Goal: Task Accomplishment & Management: Complete application form

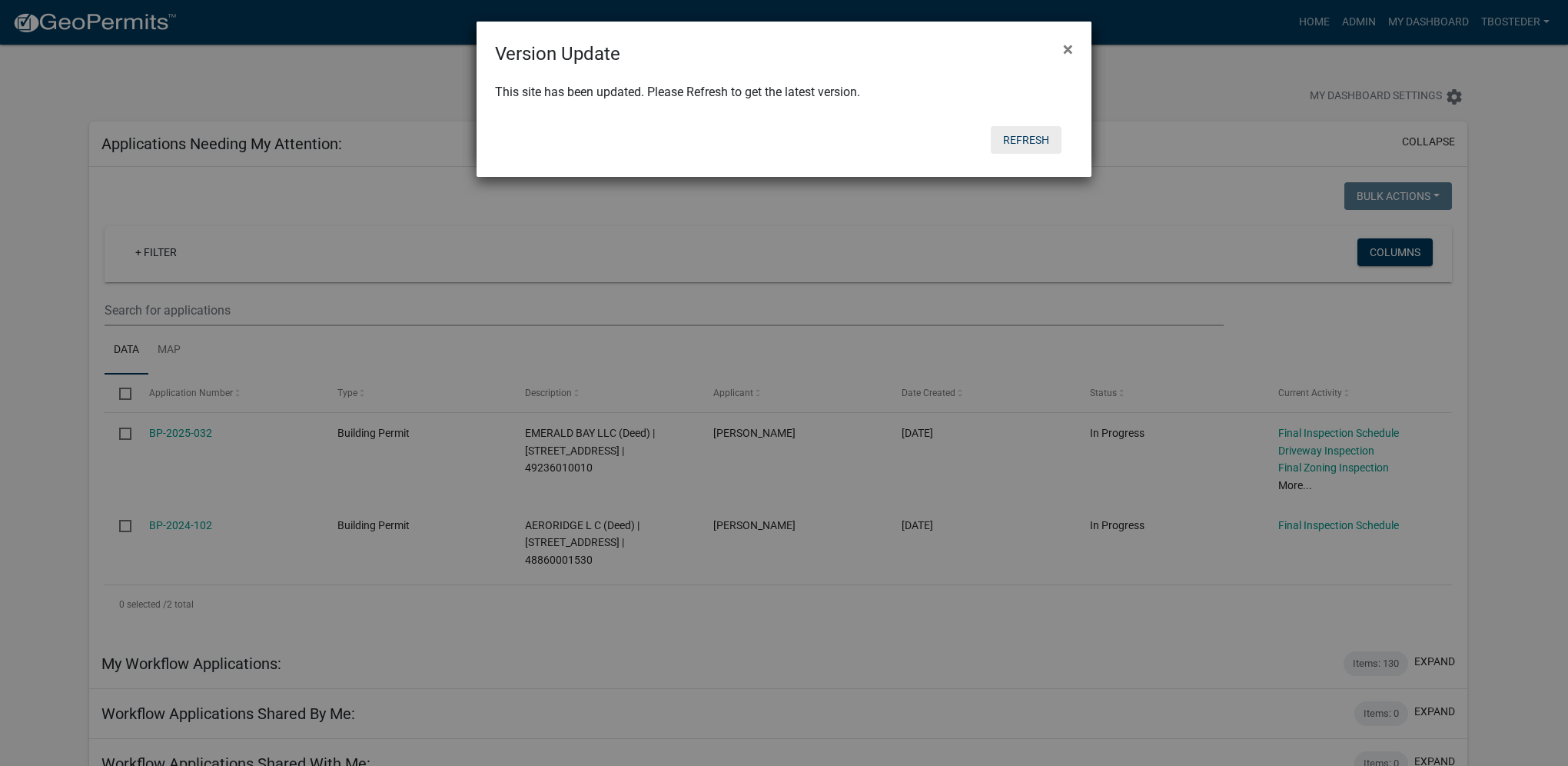
click at [1017, 149] on button "Refresh" at bounding box center [1025, 140] width 71 height 28
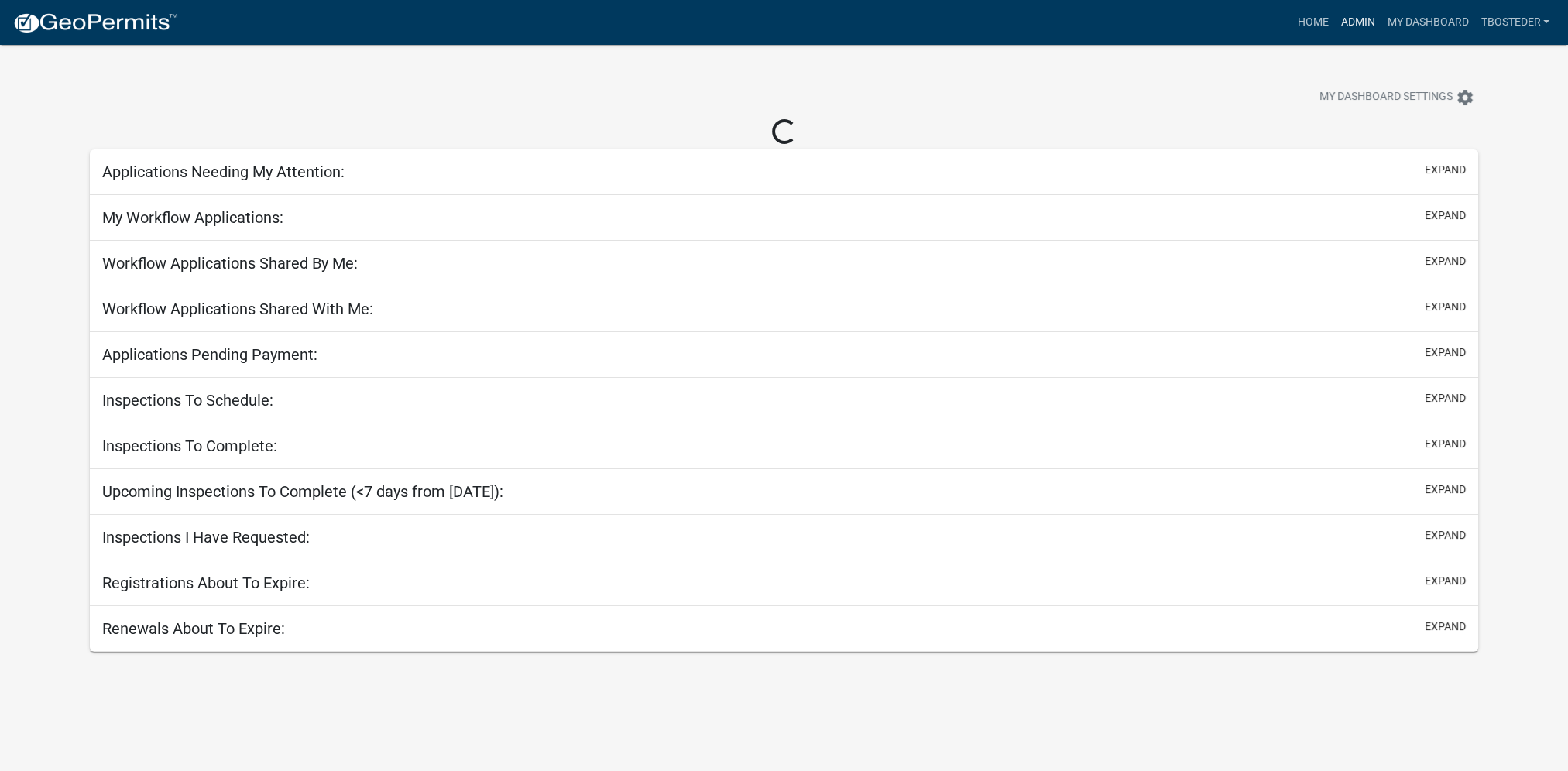
click at [1335, 31] on link "Admin" at bounding box center [1357, 23] width 47 height 30
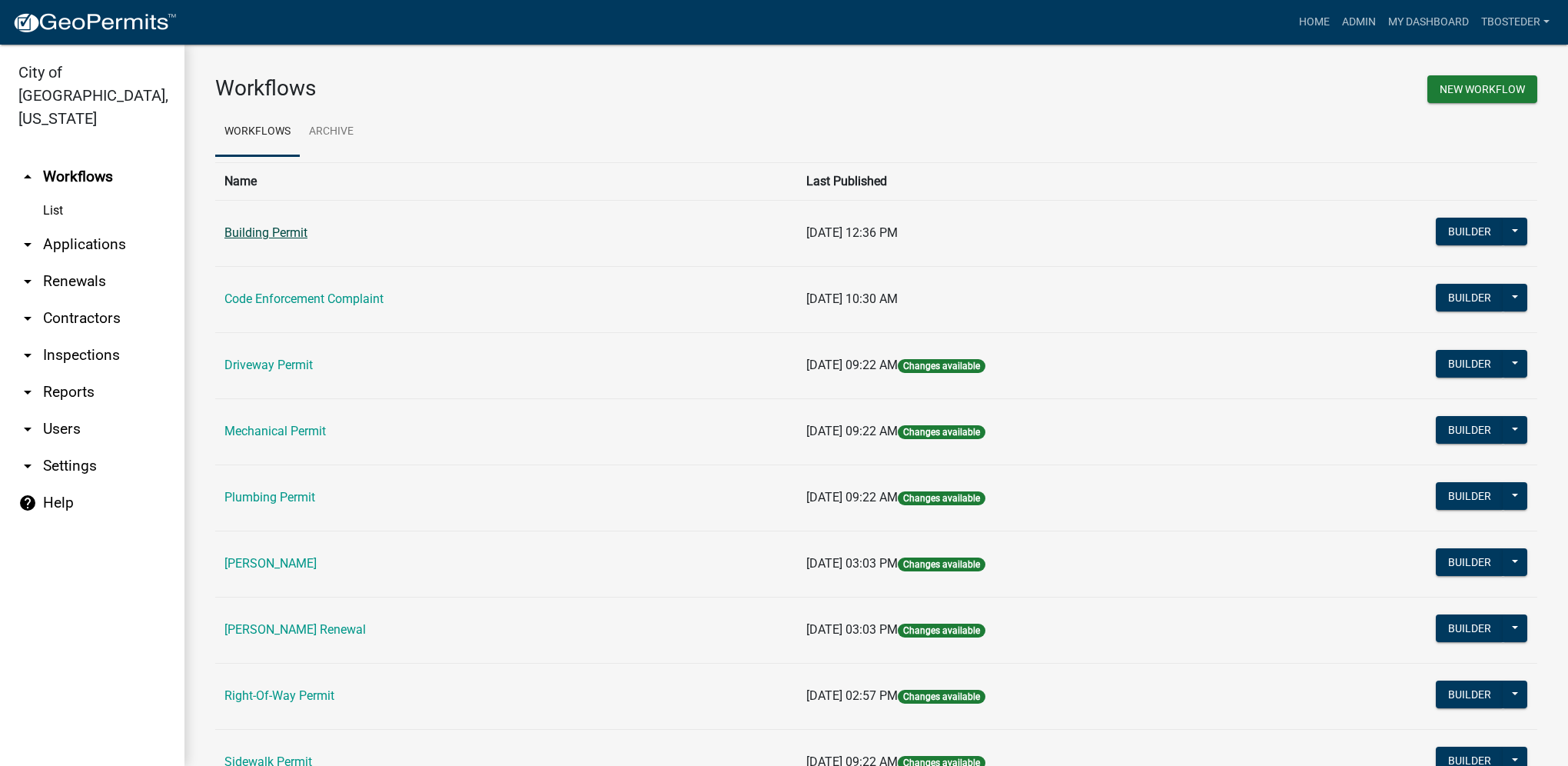
click at [304, 236] on link "Building Permit" at bounding box center [266, 233] width 83 height 14
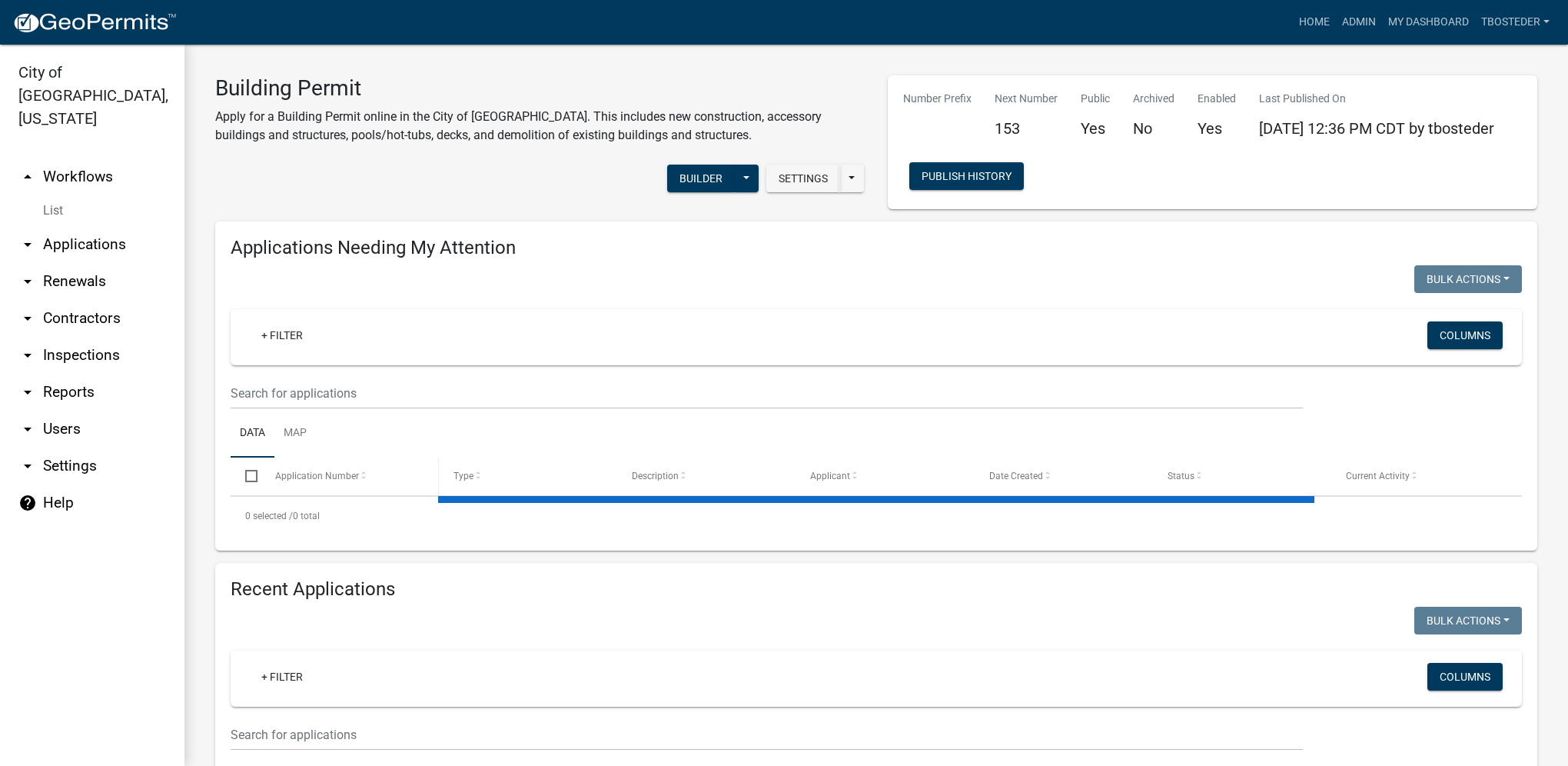
select select "1: 25"
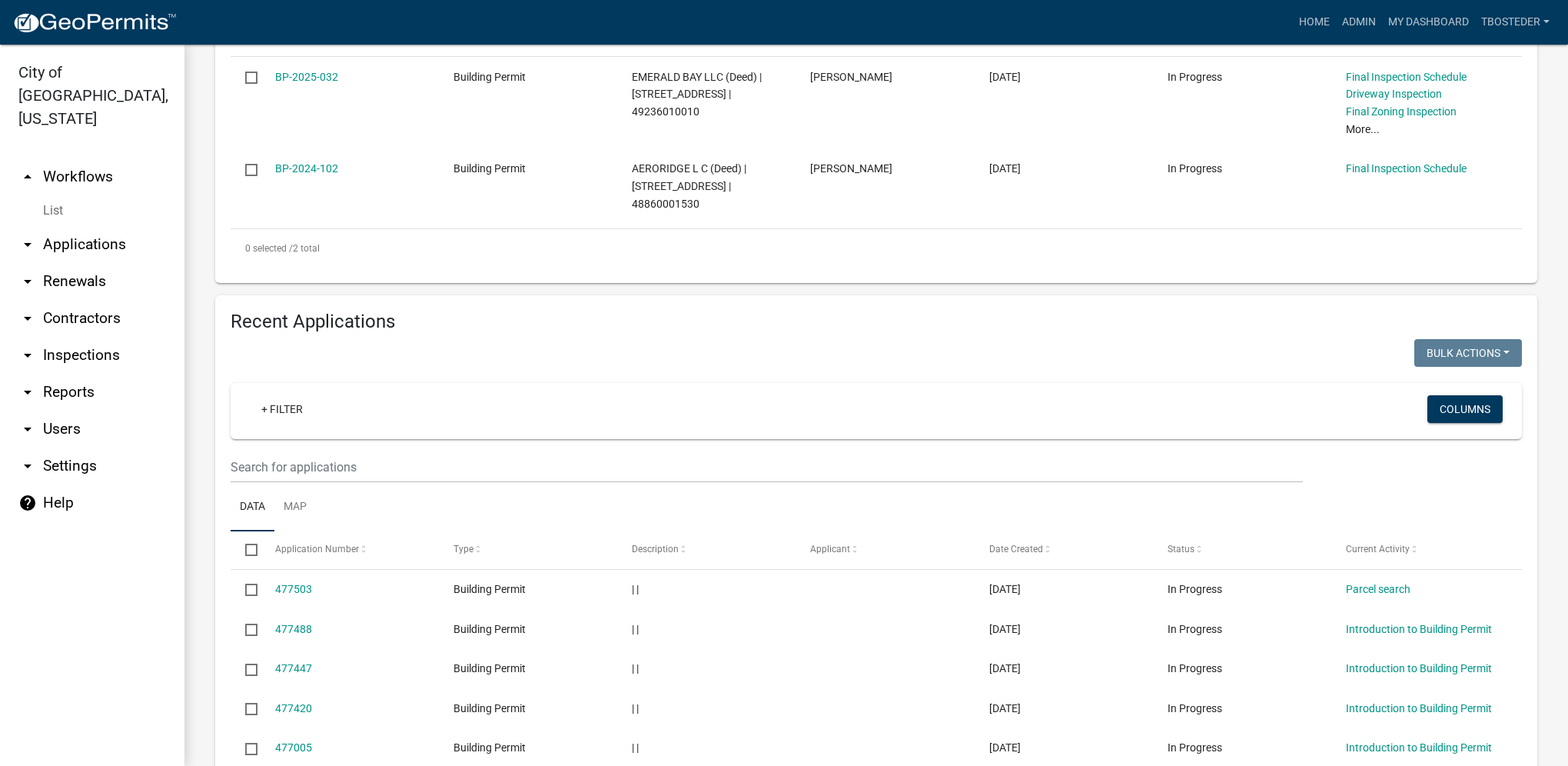
scroll to position [461, 0]
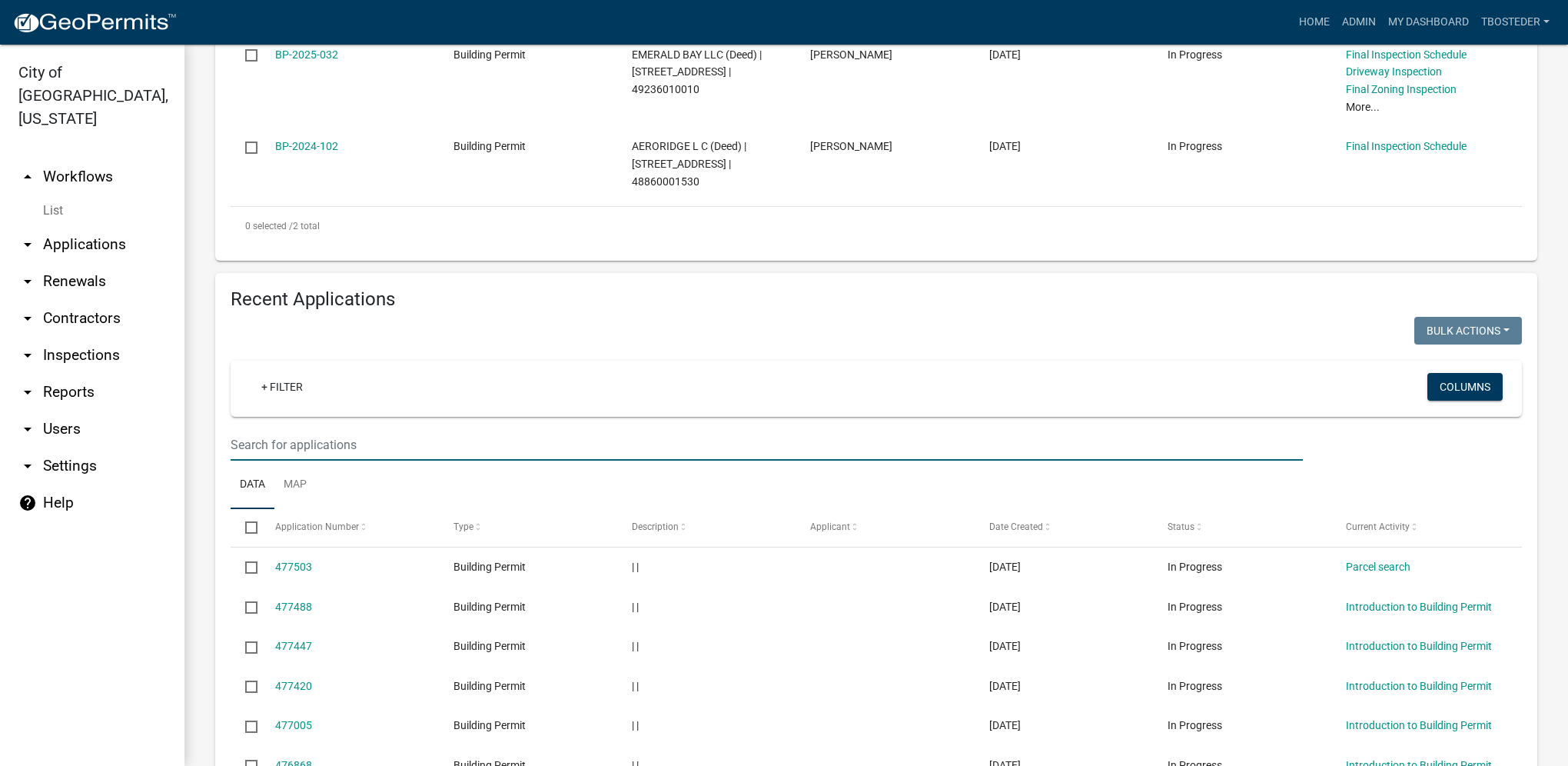
click at [301, 451] on input "text" at bounding box center [767, 444] width 1072 height 31
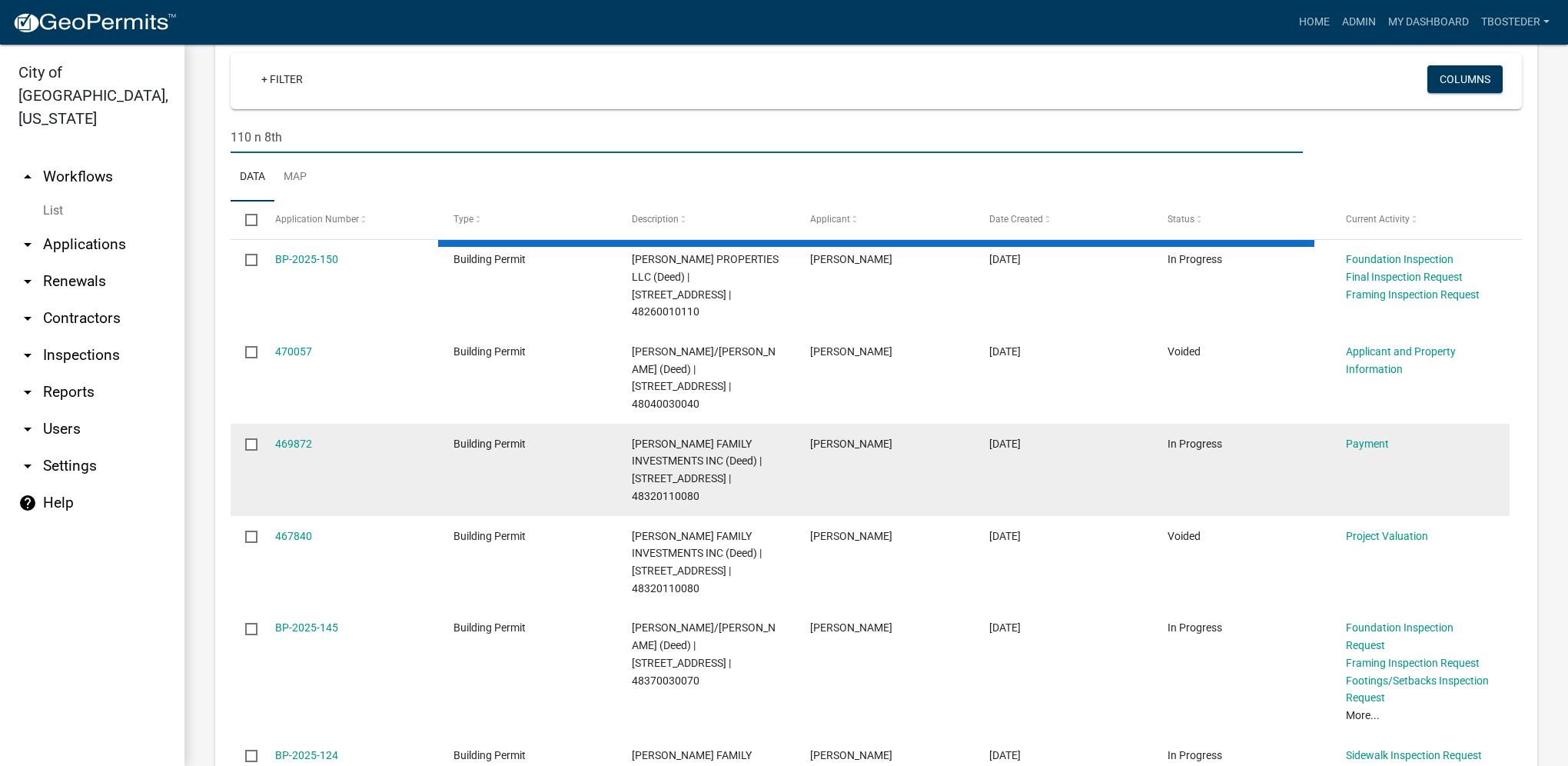
scroll to position [369, 0]
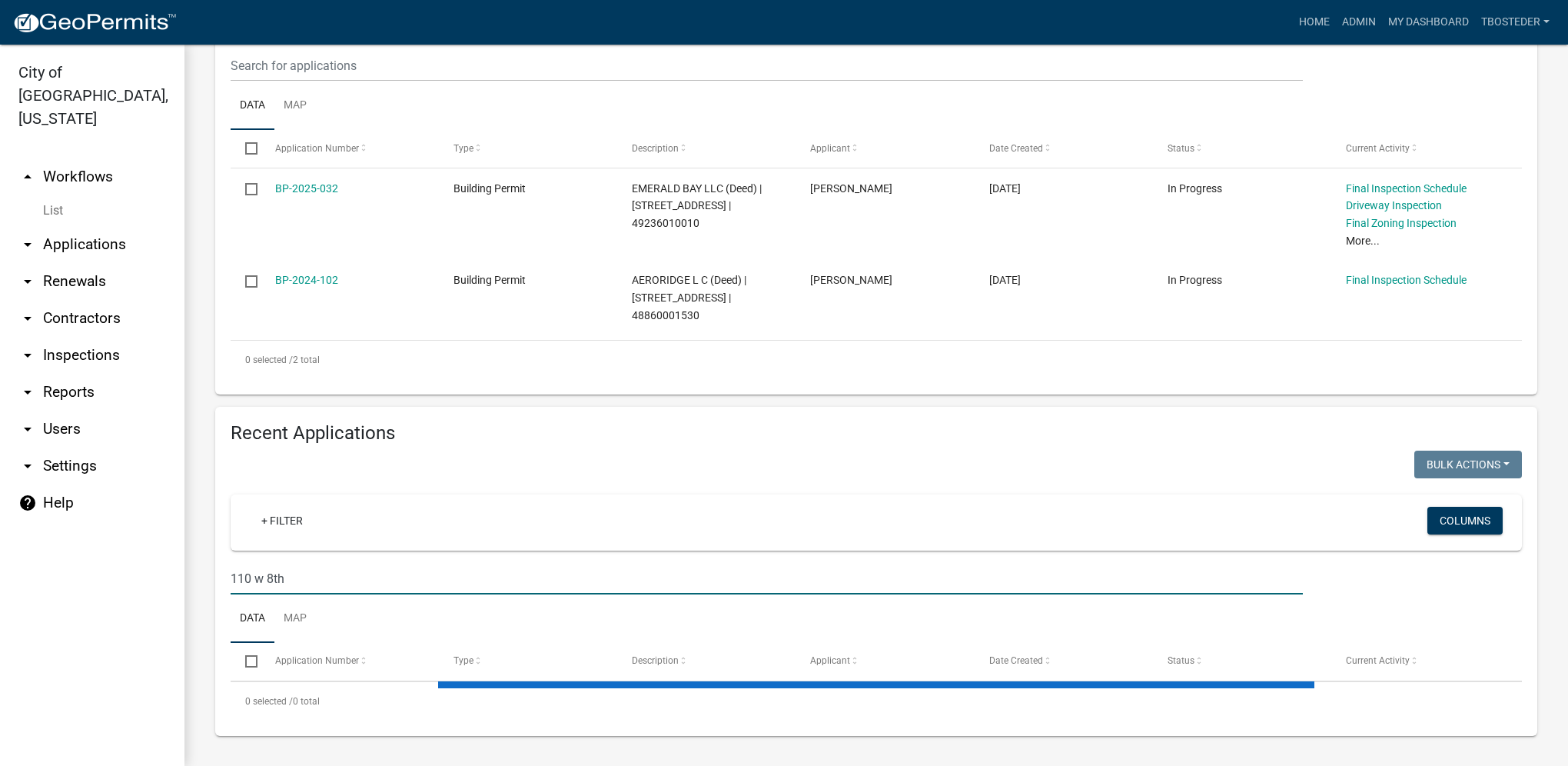
type input "110 w 8th"
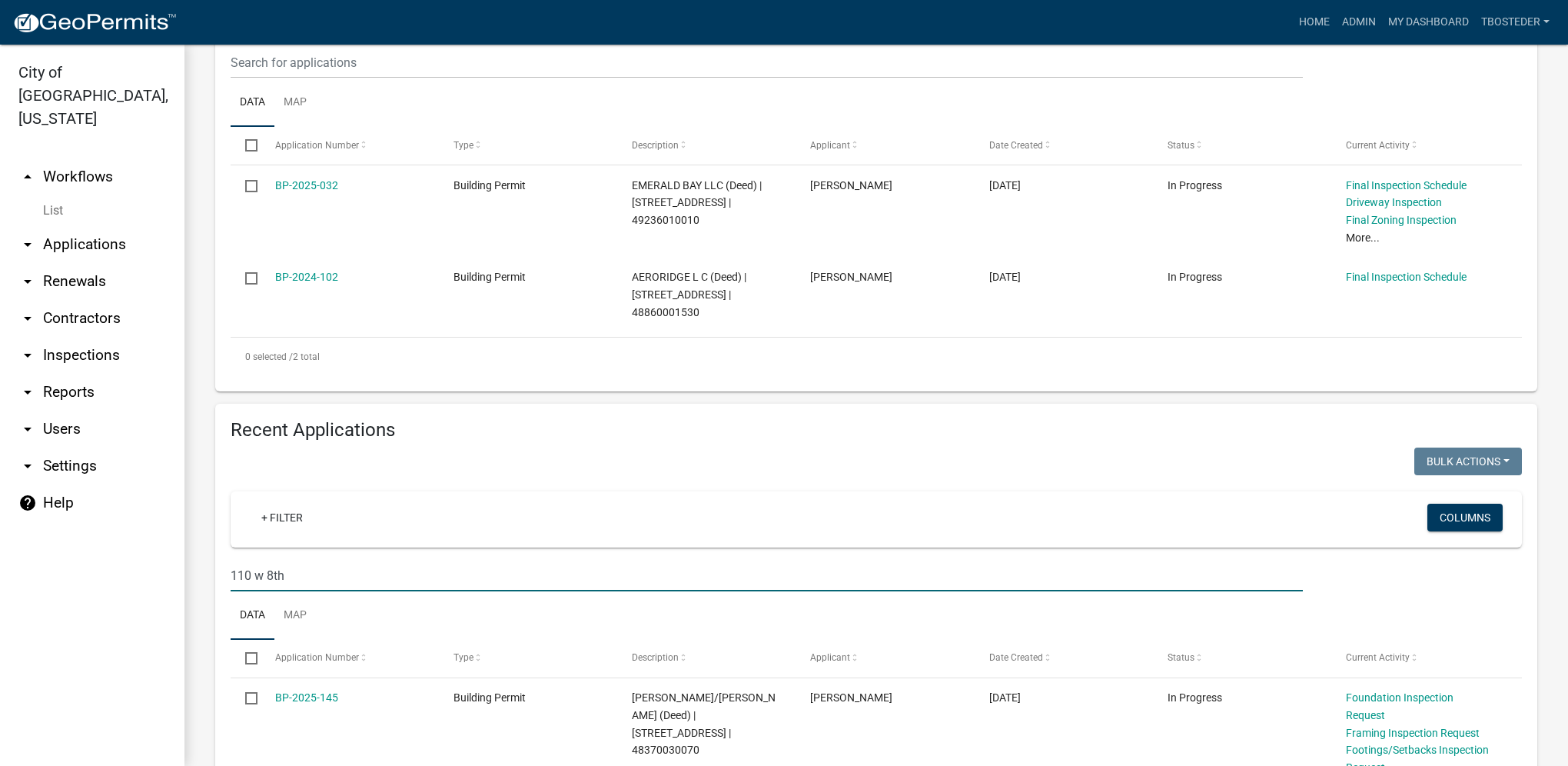
scroll to position [445, 0]
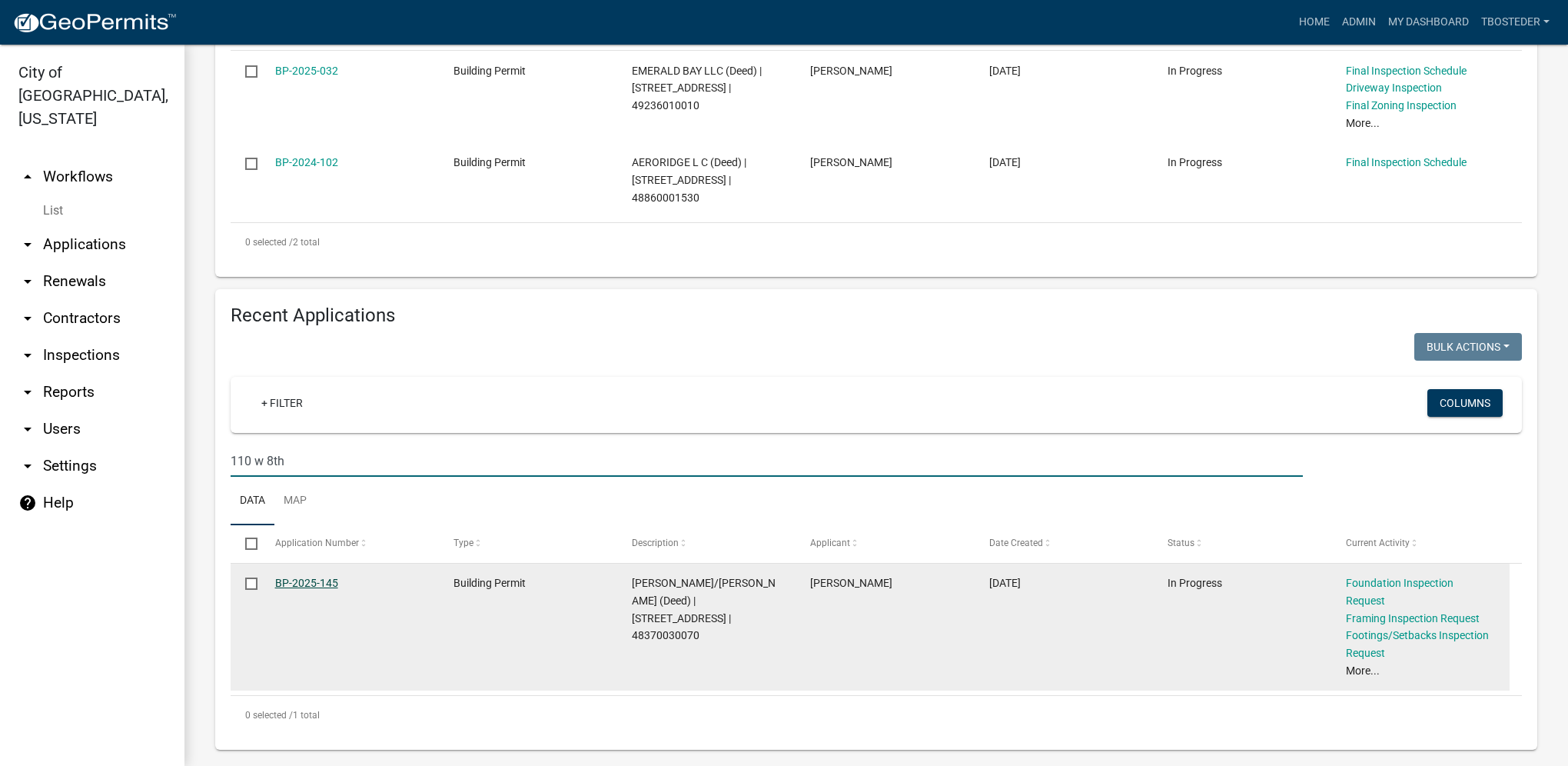
click at [325, 586] on link "BP-2025-145" at bounding box center [307, 583] width 63 height 13
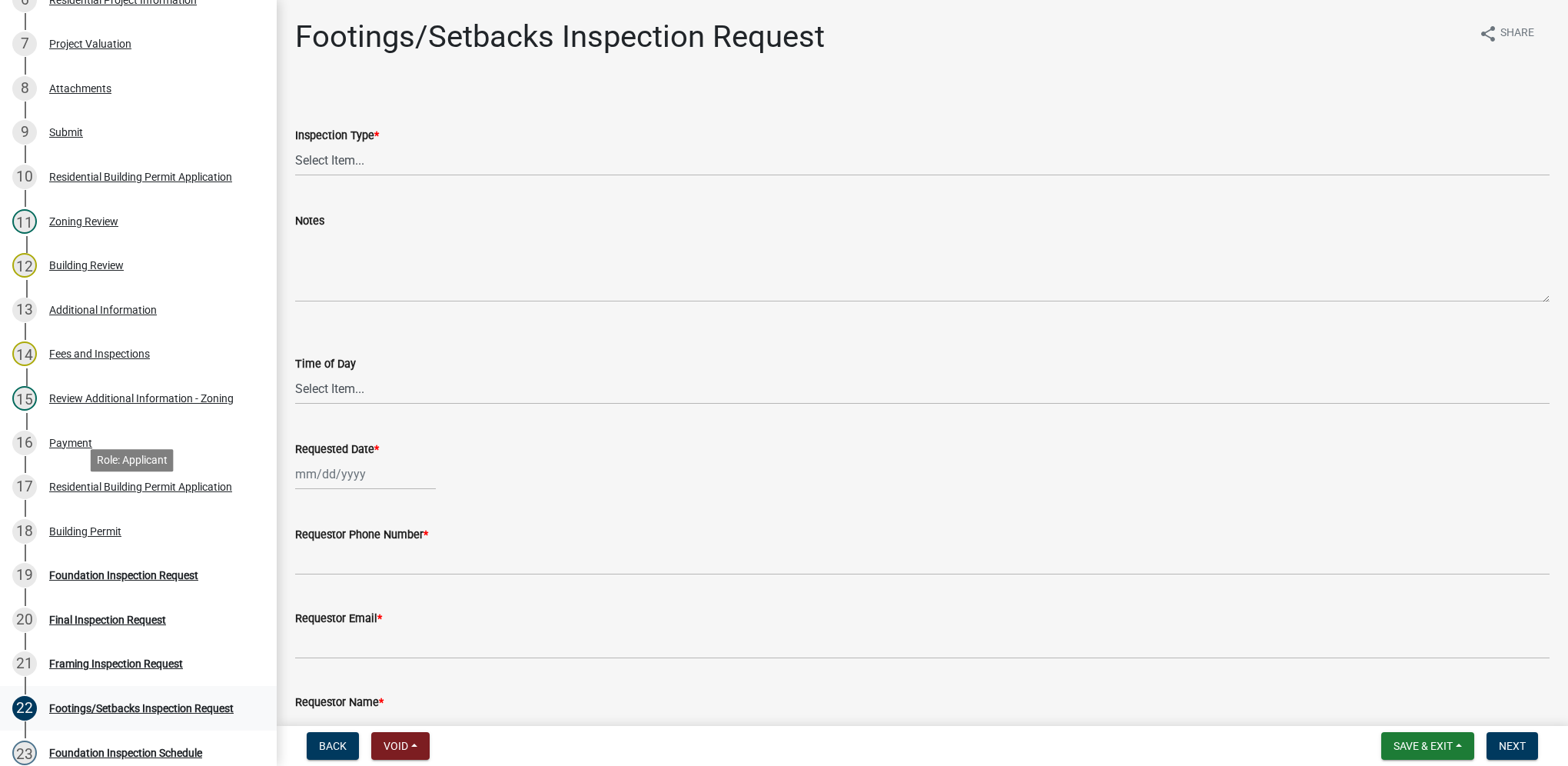
scroll to position [769, 0]
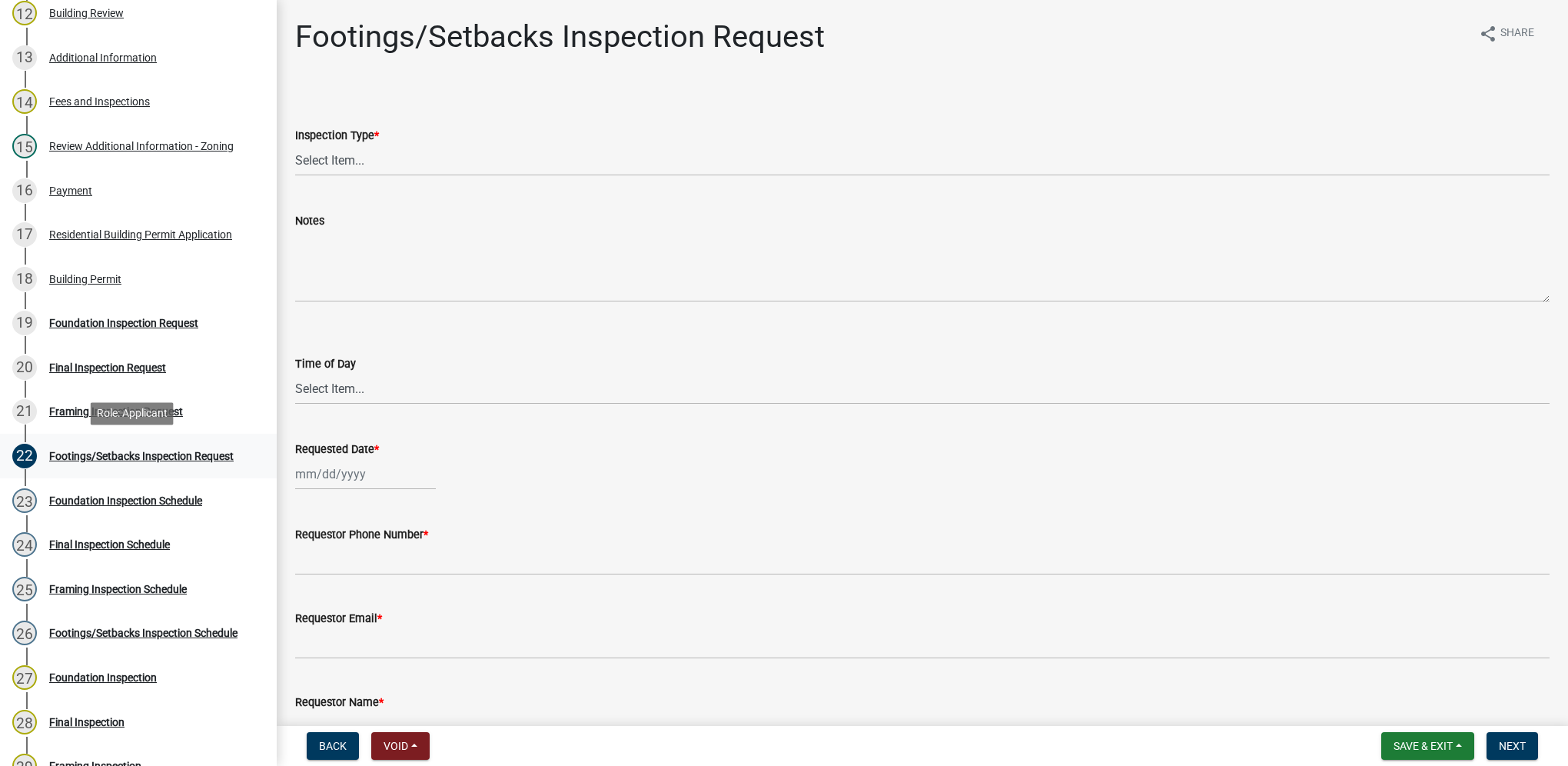
click at [127, 461] on div "Footings/Setbacks Inspection Request" at bounding box center [141, 455] width 184 height 11
click at [326, 175] on select "Select Item... Footings/Setbacks" at bounding box center [922, 160] width 1254 height 31
click at [326, 162] on select "Select Item... Footings/Setbacks" at bounding box center [922, 160] width 1254 height 31
click at [333, 170] on select "Select Item... Footings/Setbacks" at bounding box center [922, 160] width 1254 height 31
click at [295, 145] on select "Select Item... Footings/Setbacks" at bounding box center [922, 160] width 1254 height 31
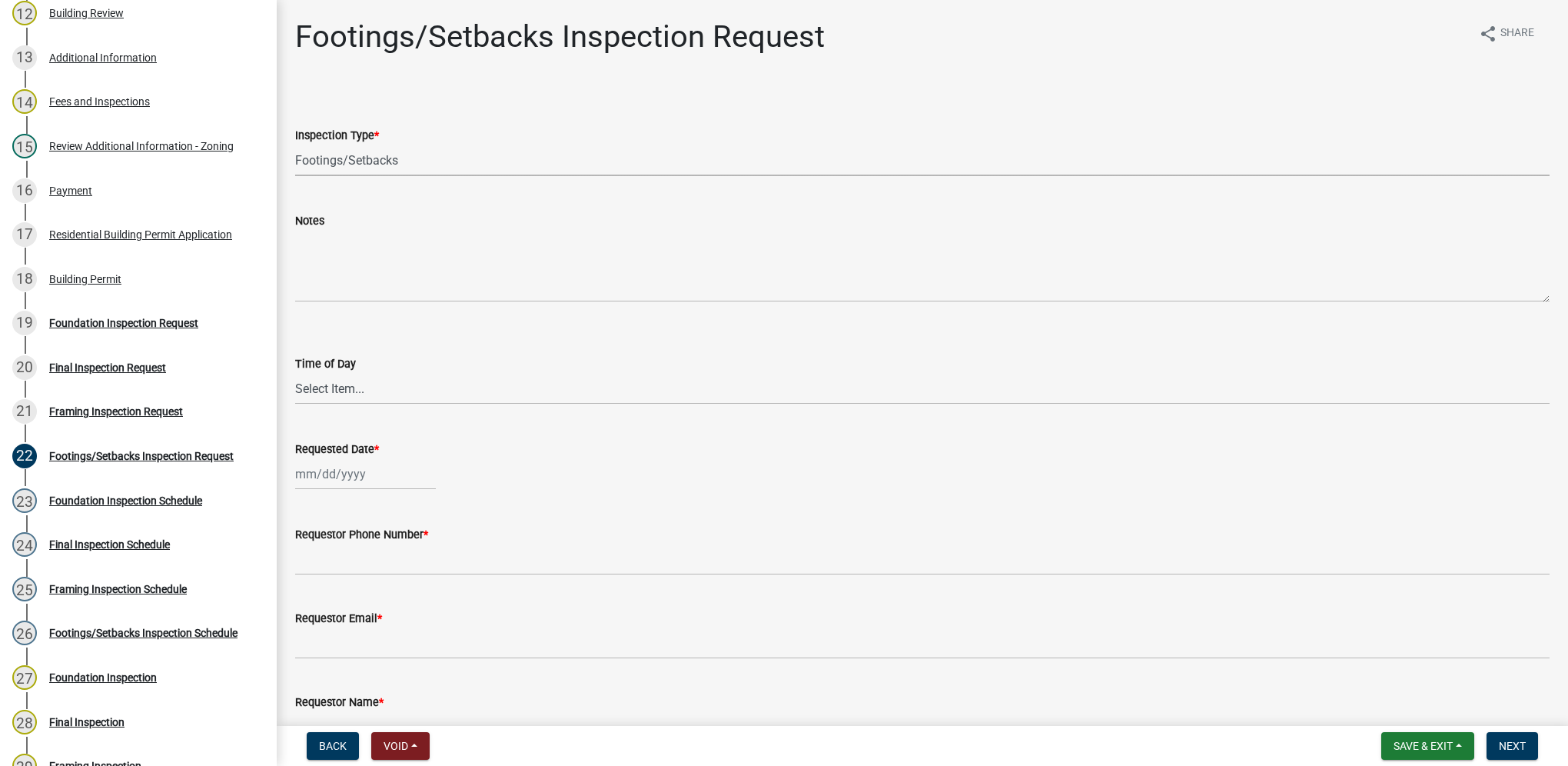
select select "31d1f77b-2535-448a-860d-f15fb204707d"
click at [337, 392] on select "Select Item... AM PM" at bounding box center [922, 388] width 1254 height 31
click at [295, 373] on select "Select Item... AM PM" at bounding box center [922, 388] width 1254 height 31
select select "88af556d-fdf1-454b-b933-61cadeae1443"
click at [326, 486] on div at bounding box center [365, 473] width 140 height 31
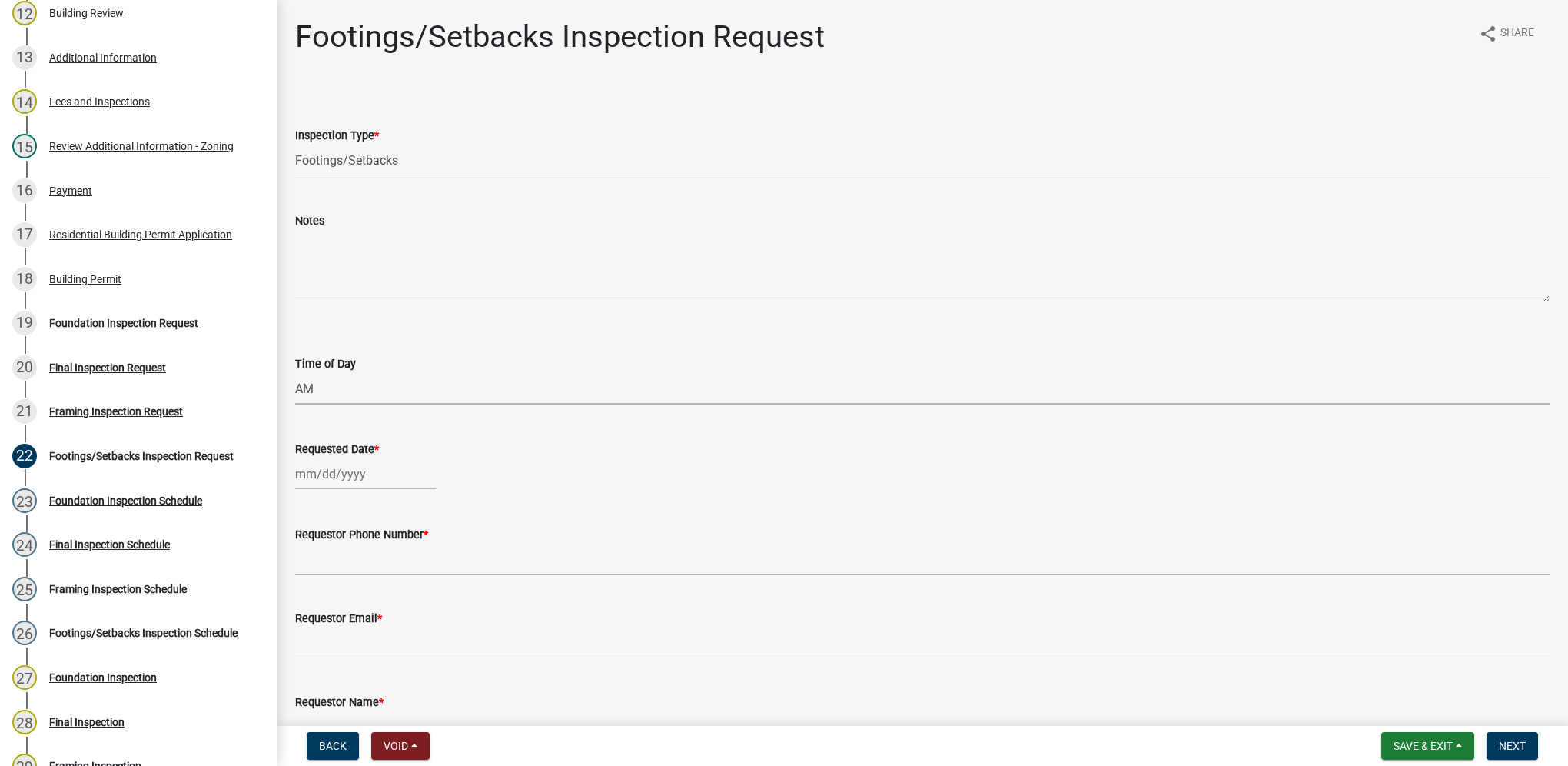
select select "9"
select select "2025"
click at [310, 609] on div "15" at bounding box center [309, 604] width 24 height 24
type input "[DATE]"
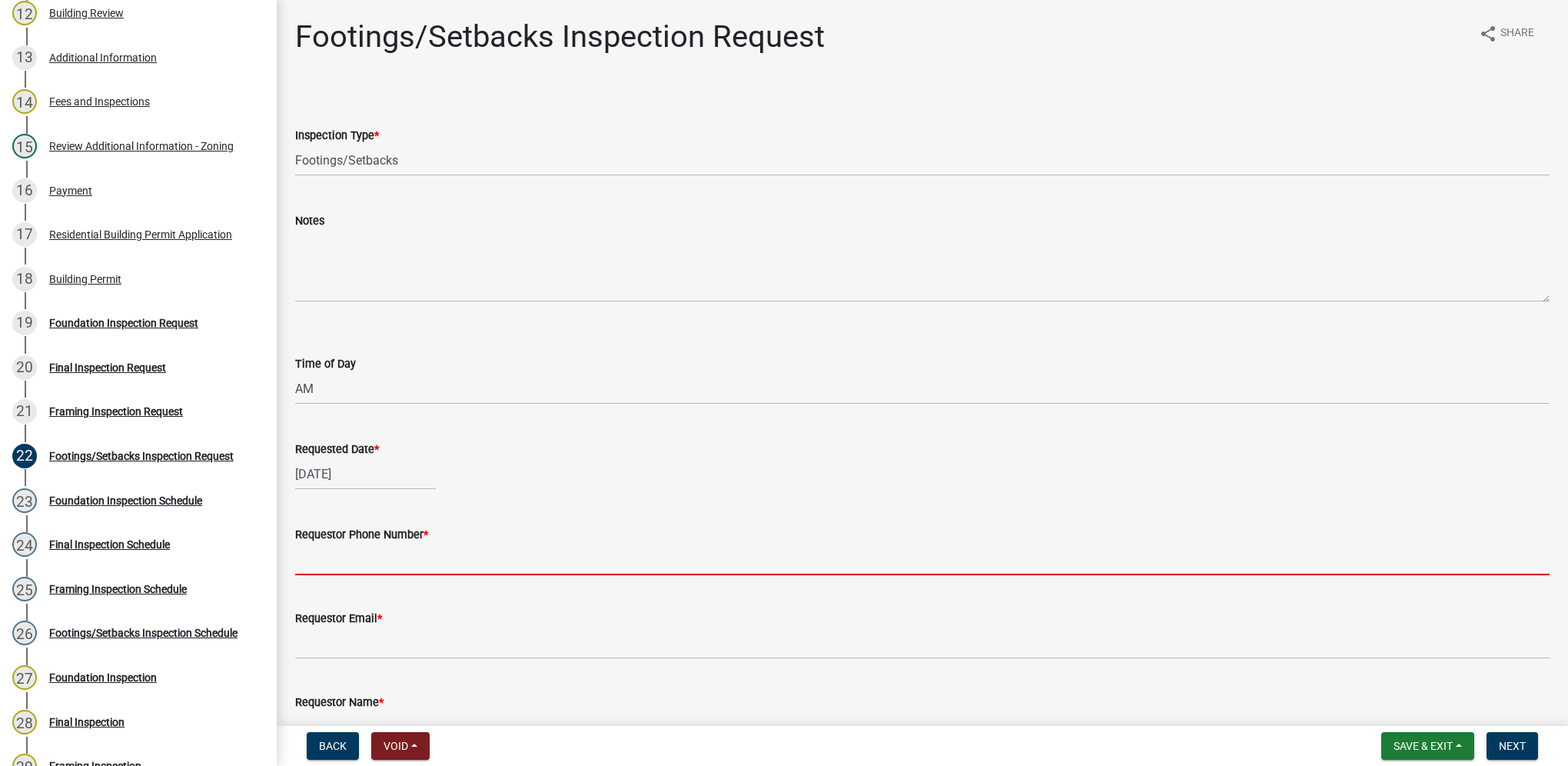
click at [310, 569] on input "Requestor Phone Number *" at bounding box center [922, 558] width 1254 height 31
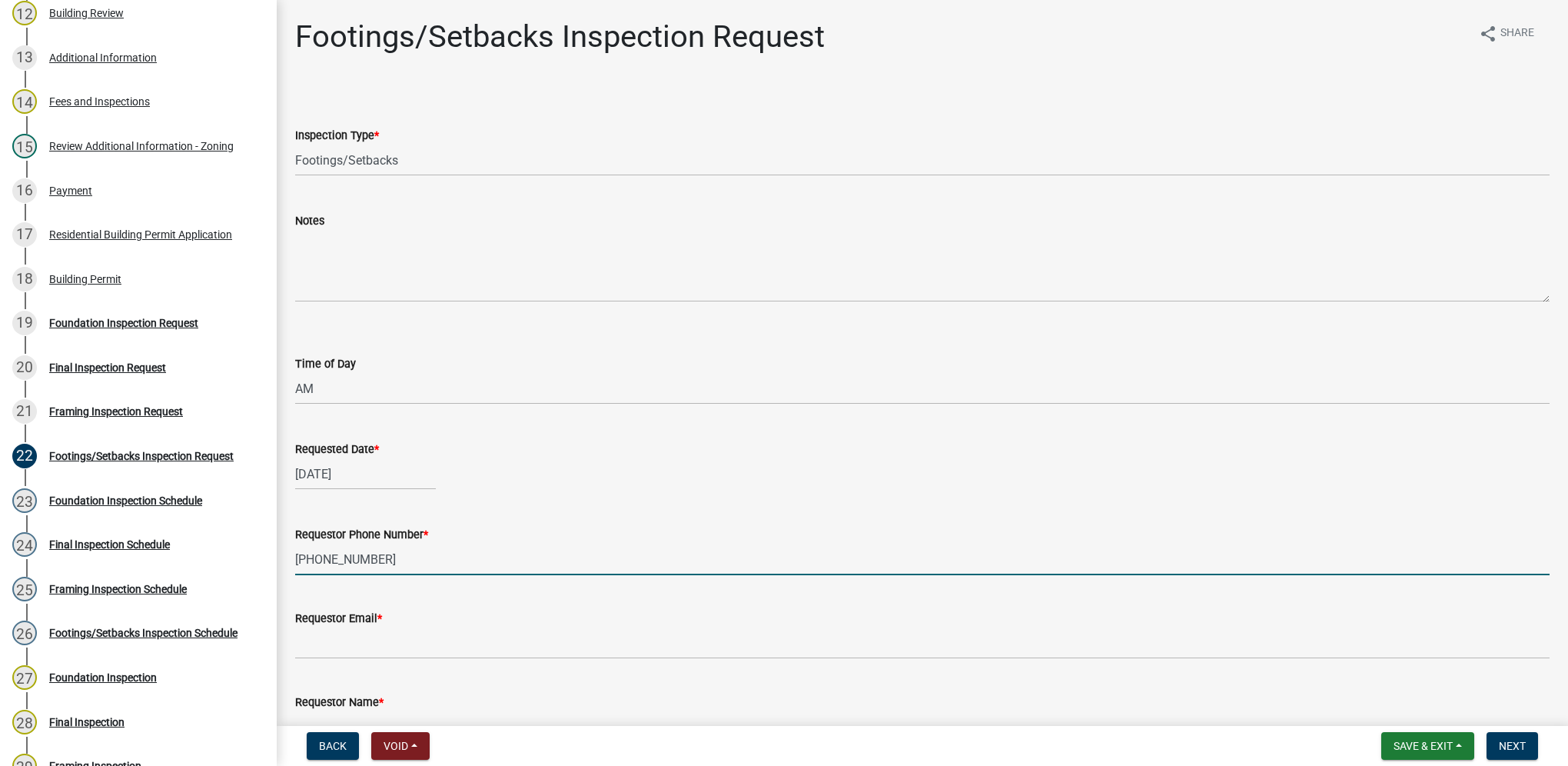
type input "[PHONE_NUMBER]"
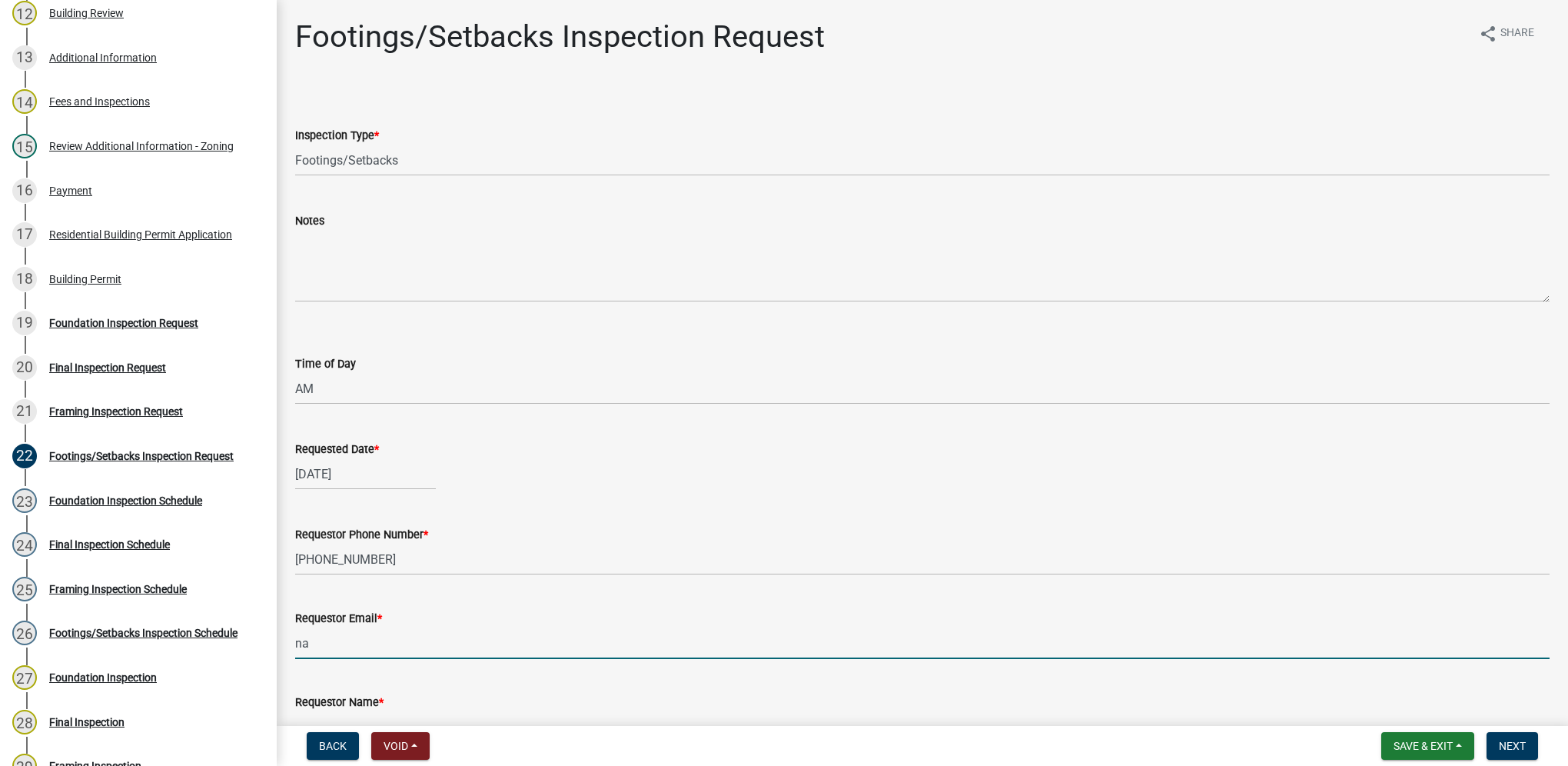
type input "[EMAIL_ADDRESS][DOMAIN_NAME]"
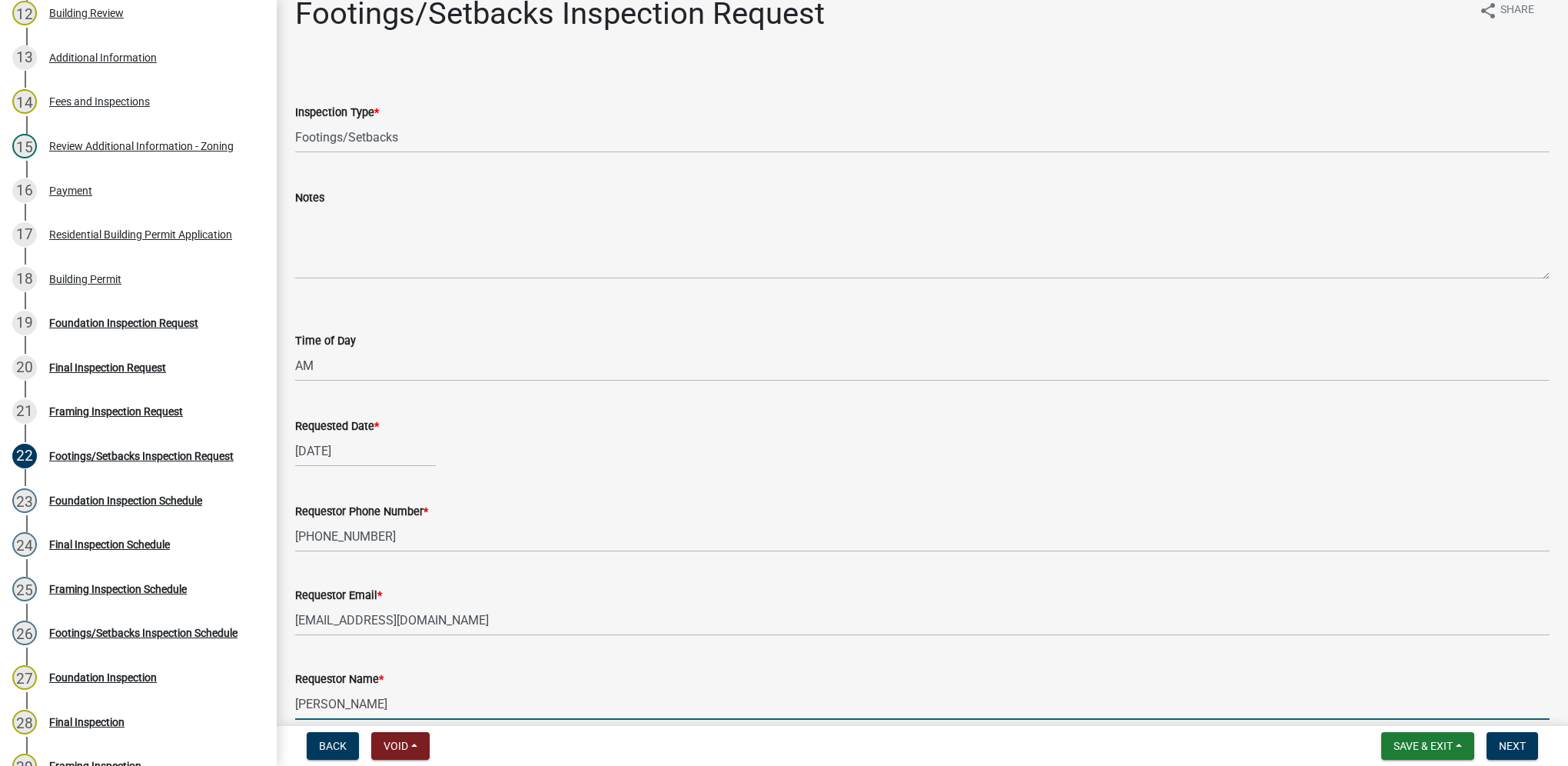
scroll to position [96, 0]
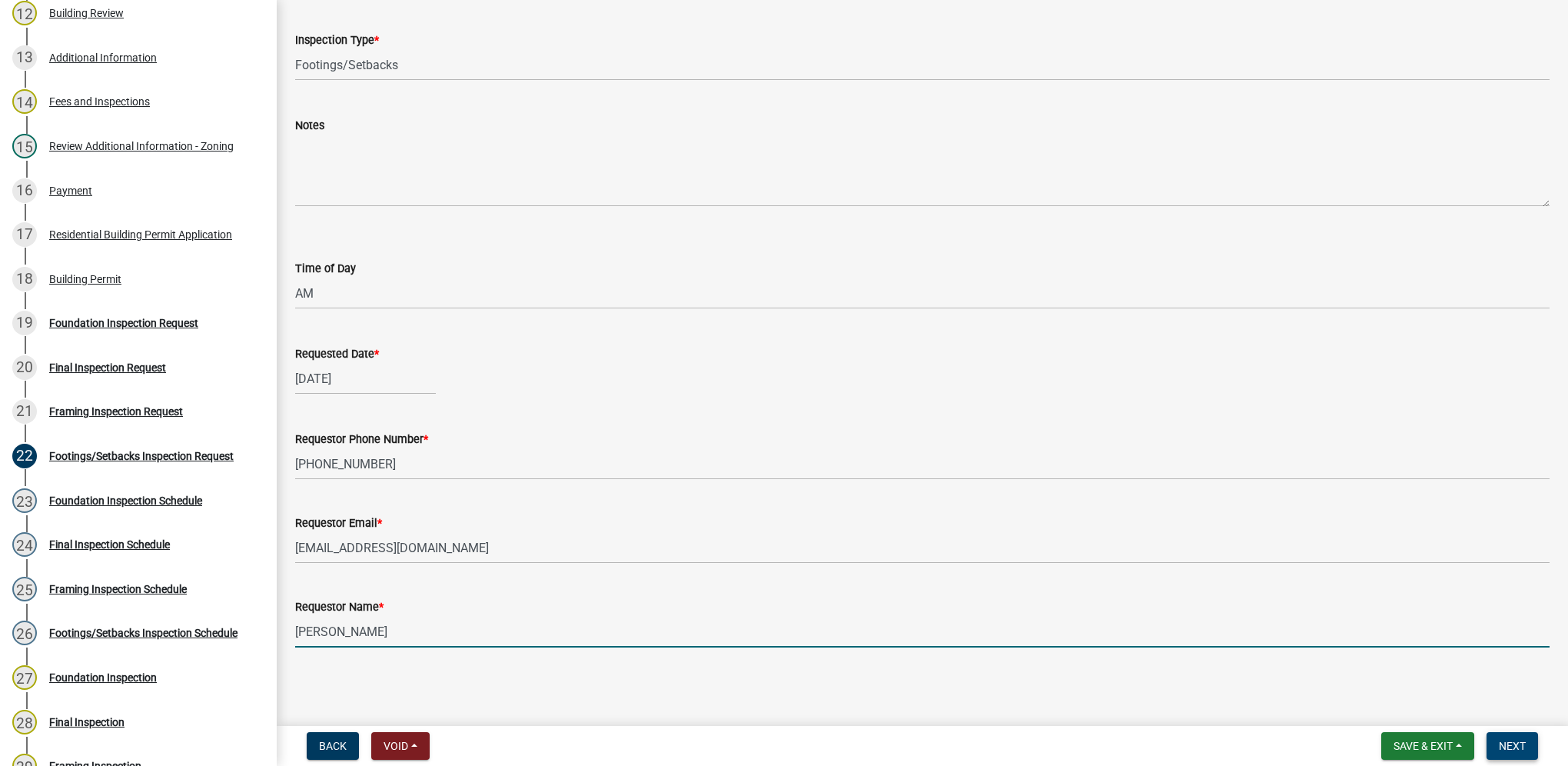
type input "[PERSON_NAME]"
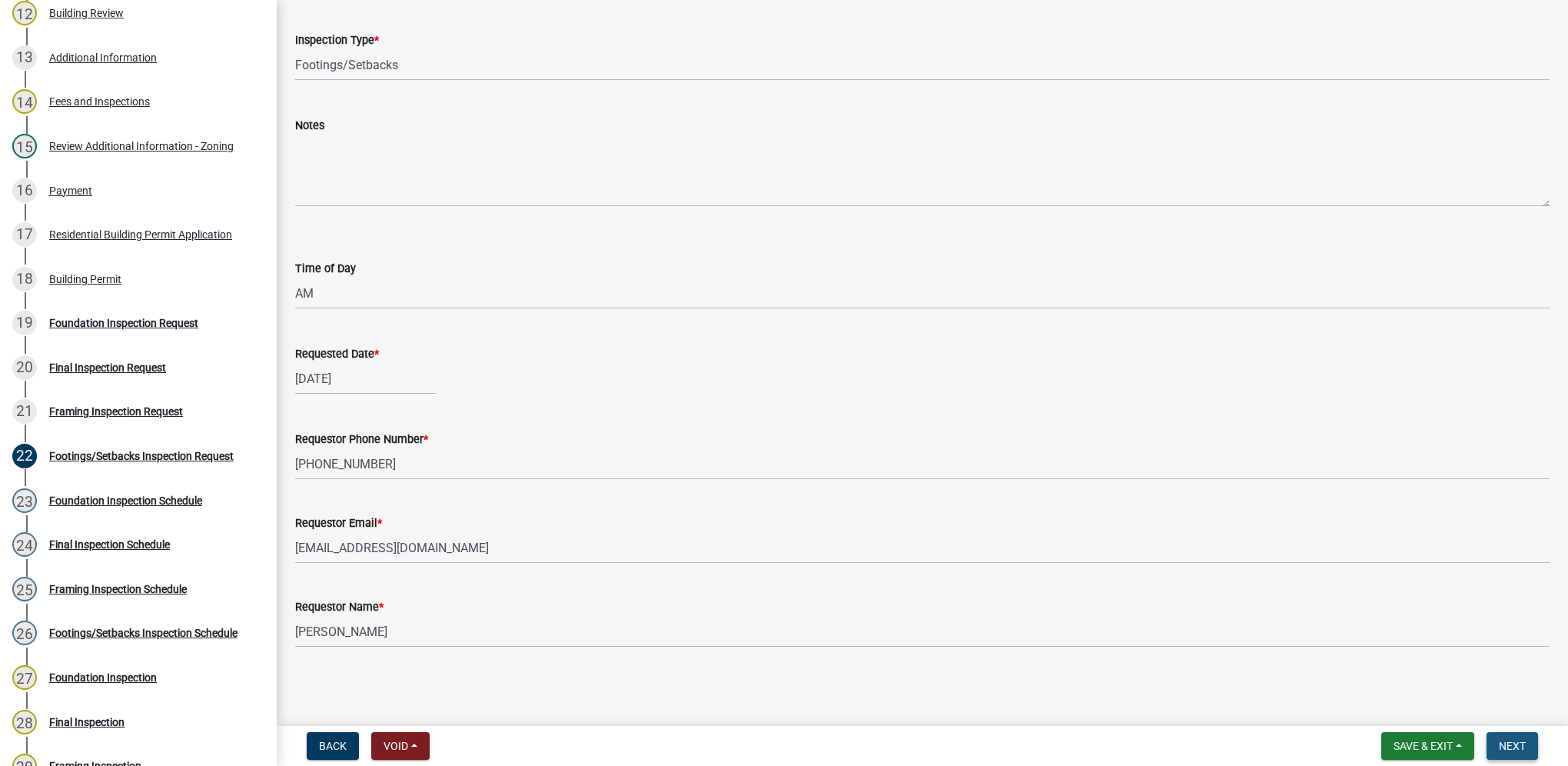
click at [1503, 745] on span "Next" at bounding box center [1512, 745] width 27 height 13
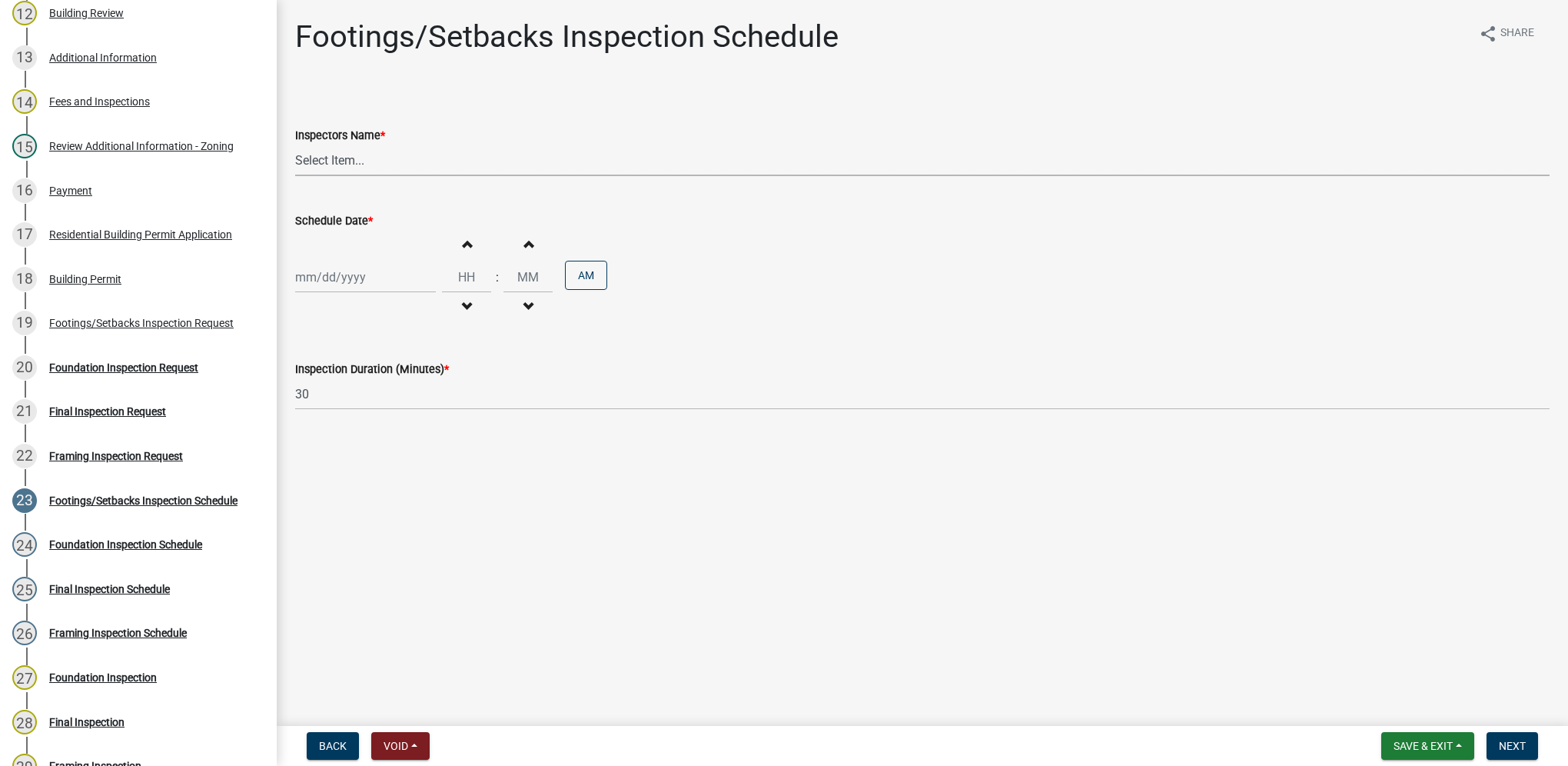
click at [371, 157] on select "Select Item... [DEMOGRAPHIC_DATA] (Indianola Other Inspector) T. Little ([PERSO…" at bounding box center [922, 160] width 1254 height 31
select select "27b8dde7-9ed4-44e4-ae8e-5969b60be3e6"
click at [295, 145] on select "Select Item... [DEMOGRAPHIC_DATA] (Indianola Other Inspector) T. Little ([PERSO…" at bounding box center [922, 160] width 1254 height 31
click at [351, 273] on div at bounding box center [365, 277] width 140 height 31
select select "9"
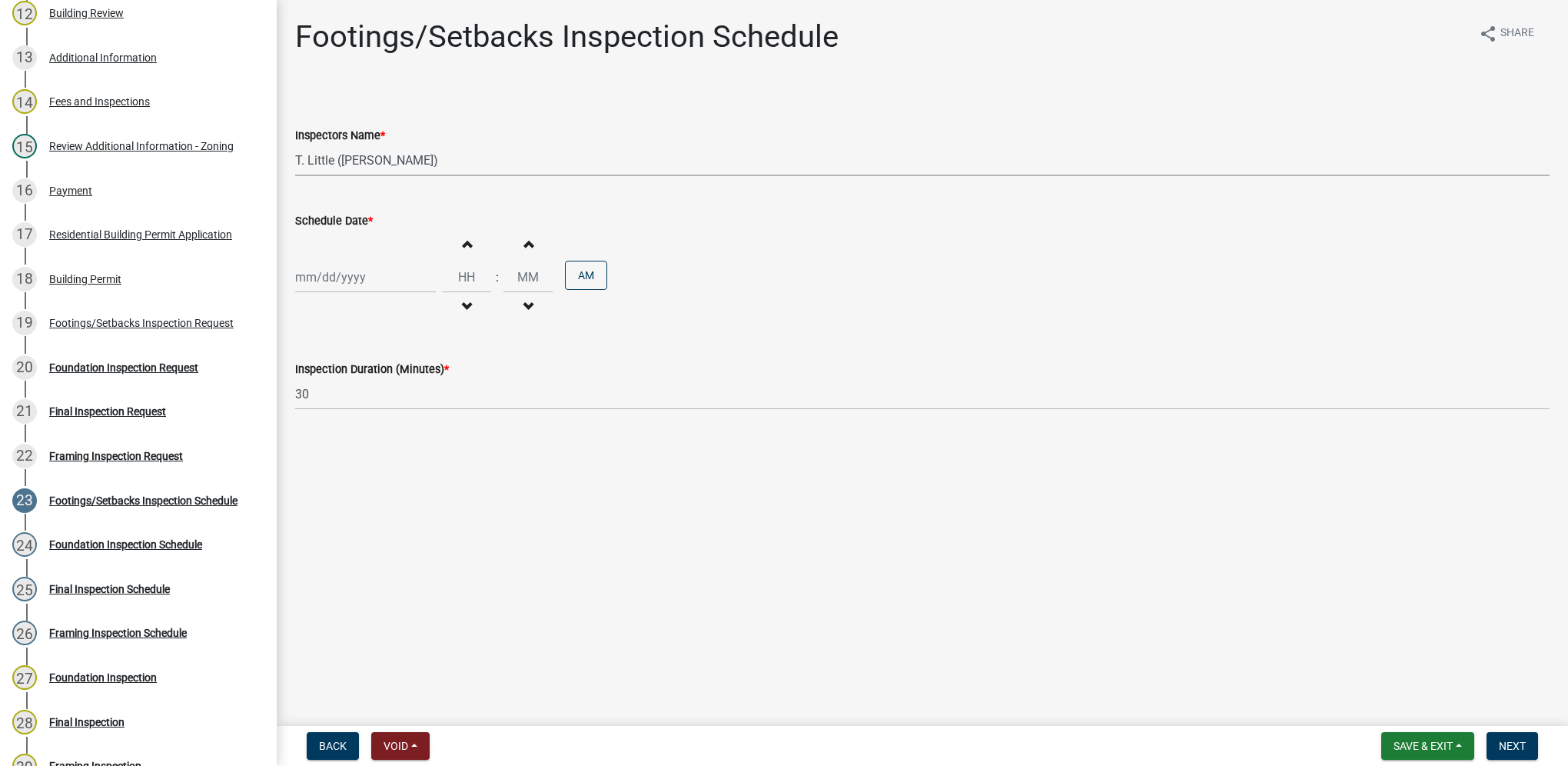
select select "2025"
click at [313, 412] on div "15" at bounding box center [309, 407] width 24 height 24
type input "[DATE]"
click at [461, 279] on input "Hours" at bounding box center [466, 277] width 49 height 31
type input "09"
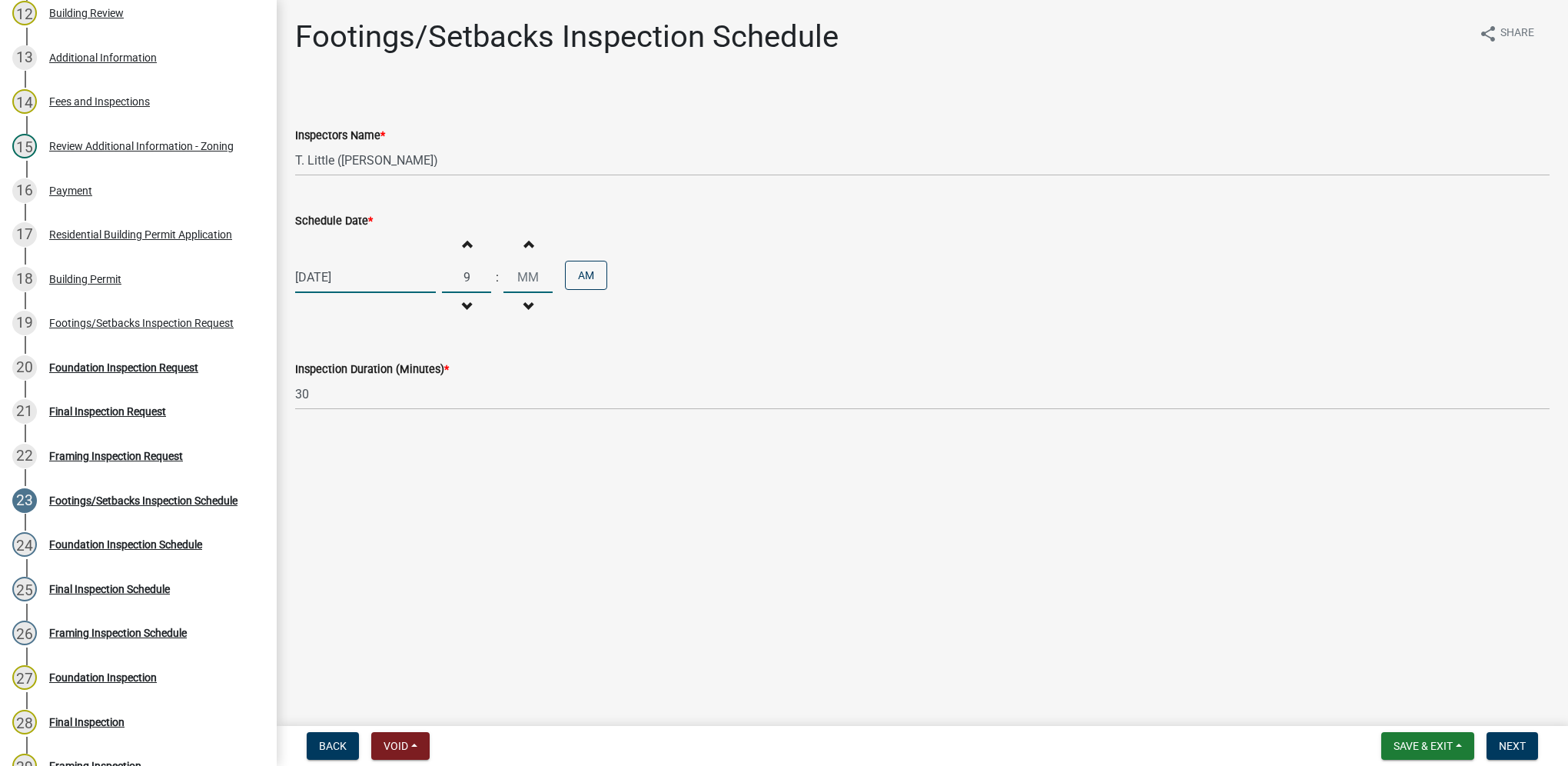
type input "00"
click at [522, 277] on input "00" at bounding box center [528, 277] width 49 height 31
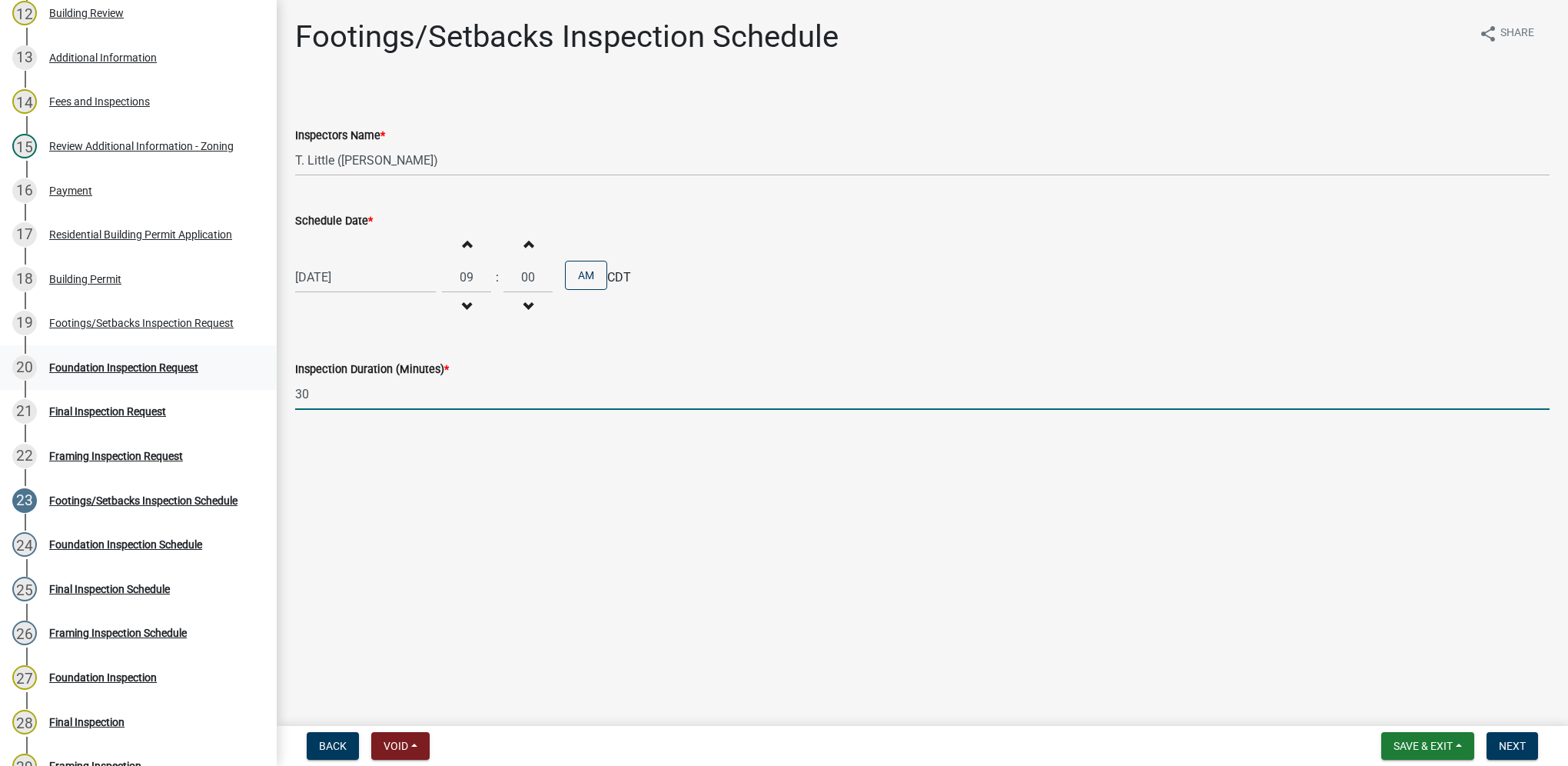
drag, startPoint x: 490, startPoint y: 400, endPoint x: 126, endPoint y: 361, distance: 366.1
click at [243, 365] on div "Building Permit BP-2025-145 Edit View Summary Notes Show emails 1 Introduction …" at bounding box center [784, 383] width 1568 height 766
click at [126, 362] on div "Foundation Inspection Request" at bounding box center [123, 368] width 149 height 11
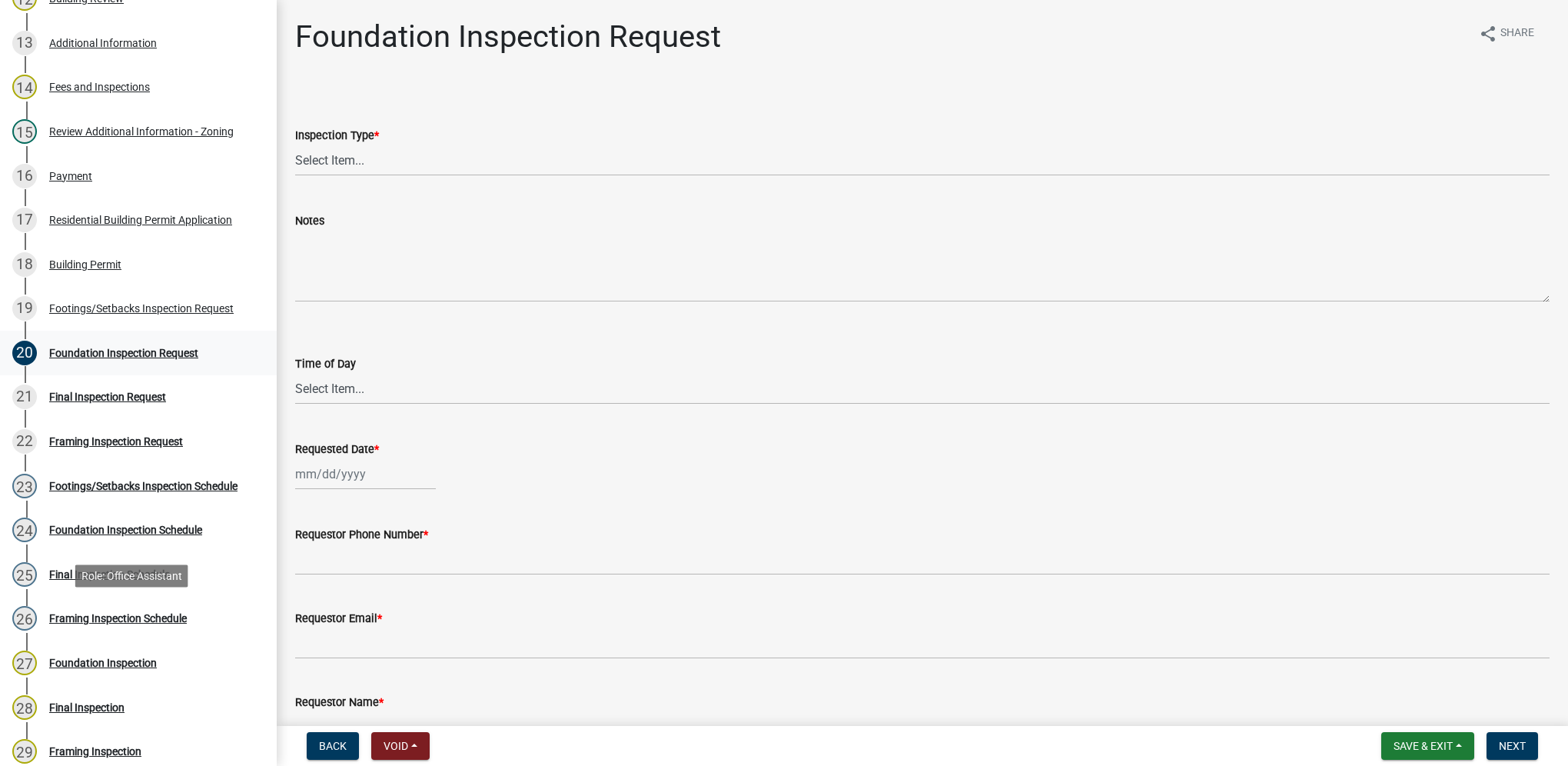
scroll to position [769, 0]
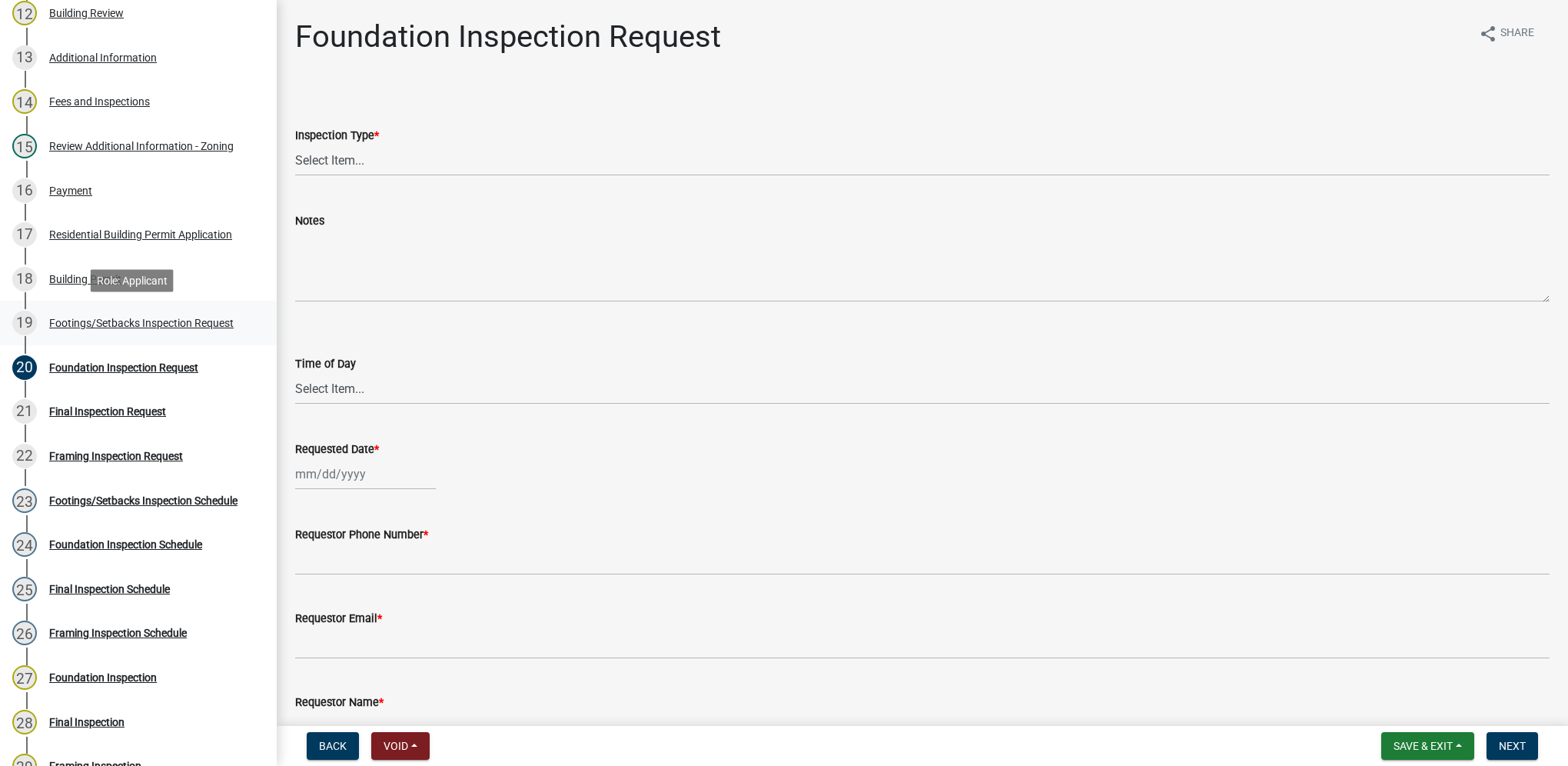
click at [222, 323] on div "Footings/Setbacks Inspection Request" at bounding box center [141, 323] width 184 height 11
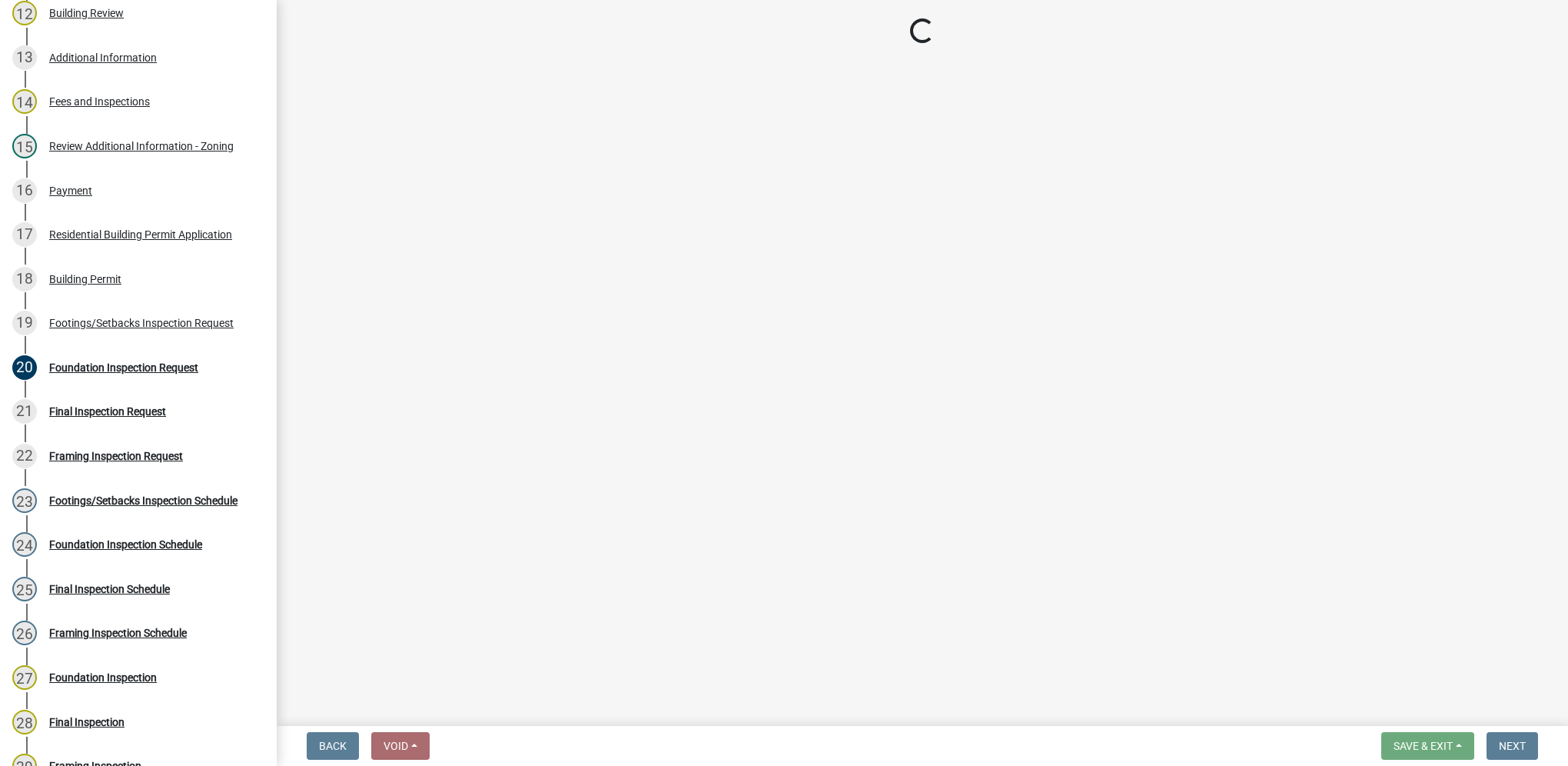
select select "31d1f77b-2535-448a-860d-f15fb204707d"
select select "88af556d-fdf1-454b-b933-61cadeae1443"
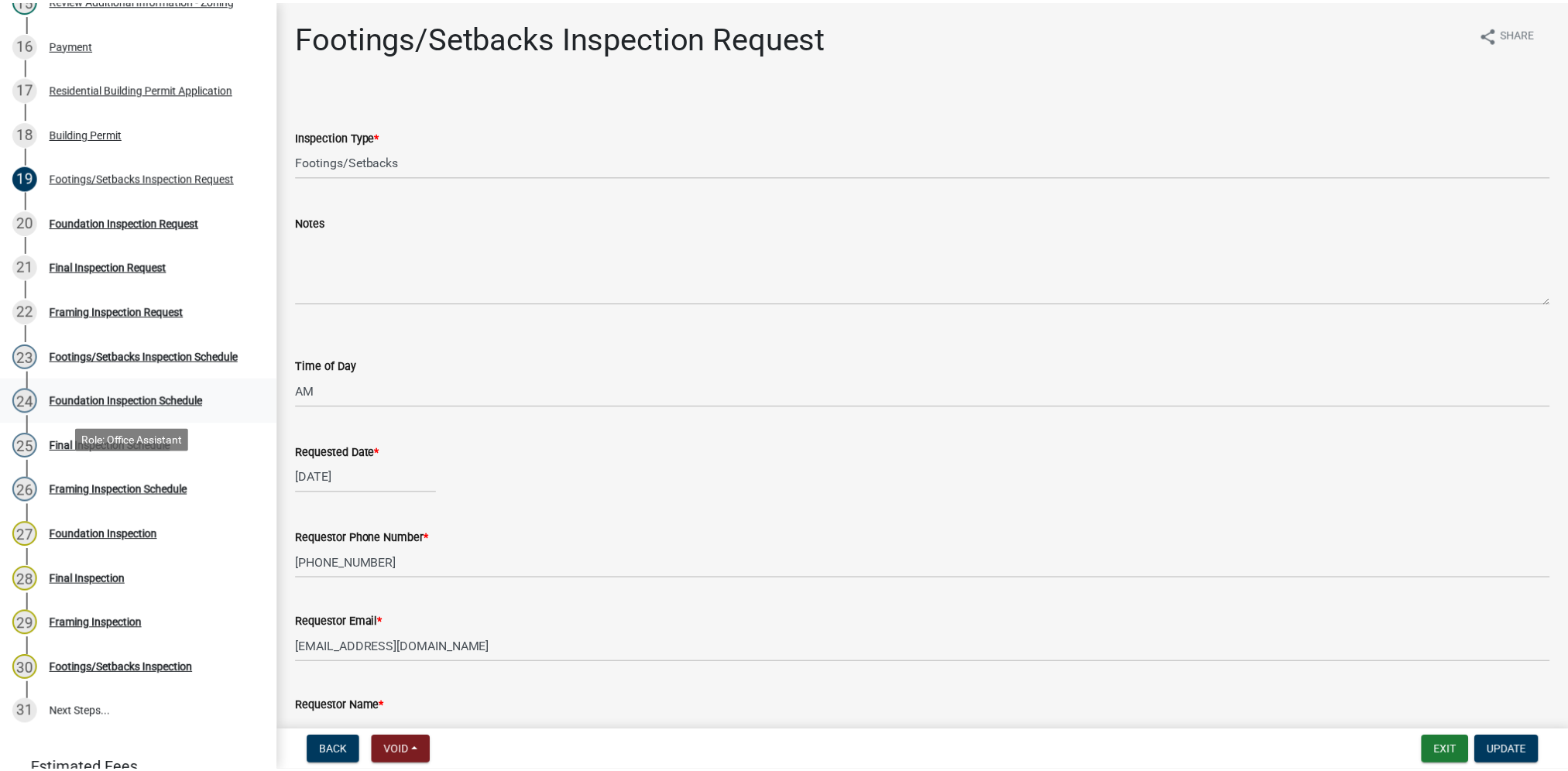
scroll to position [929, 0]
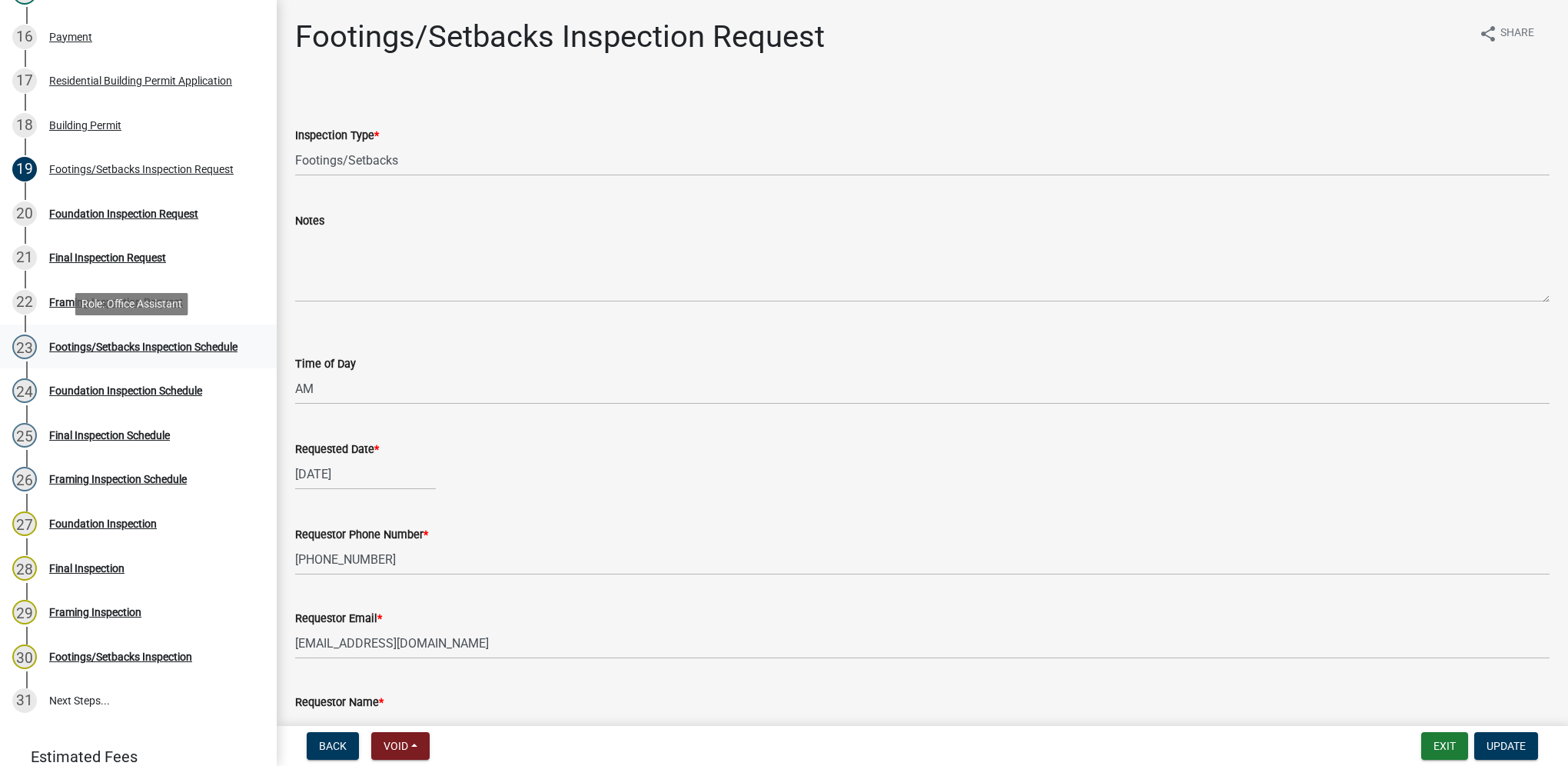
click at [59, 342] on div "Footings/Setbacks Inspection Schedule" at bounding box center [143, 346] width 188 height 11
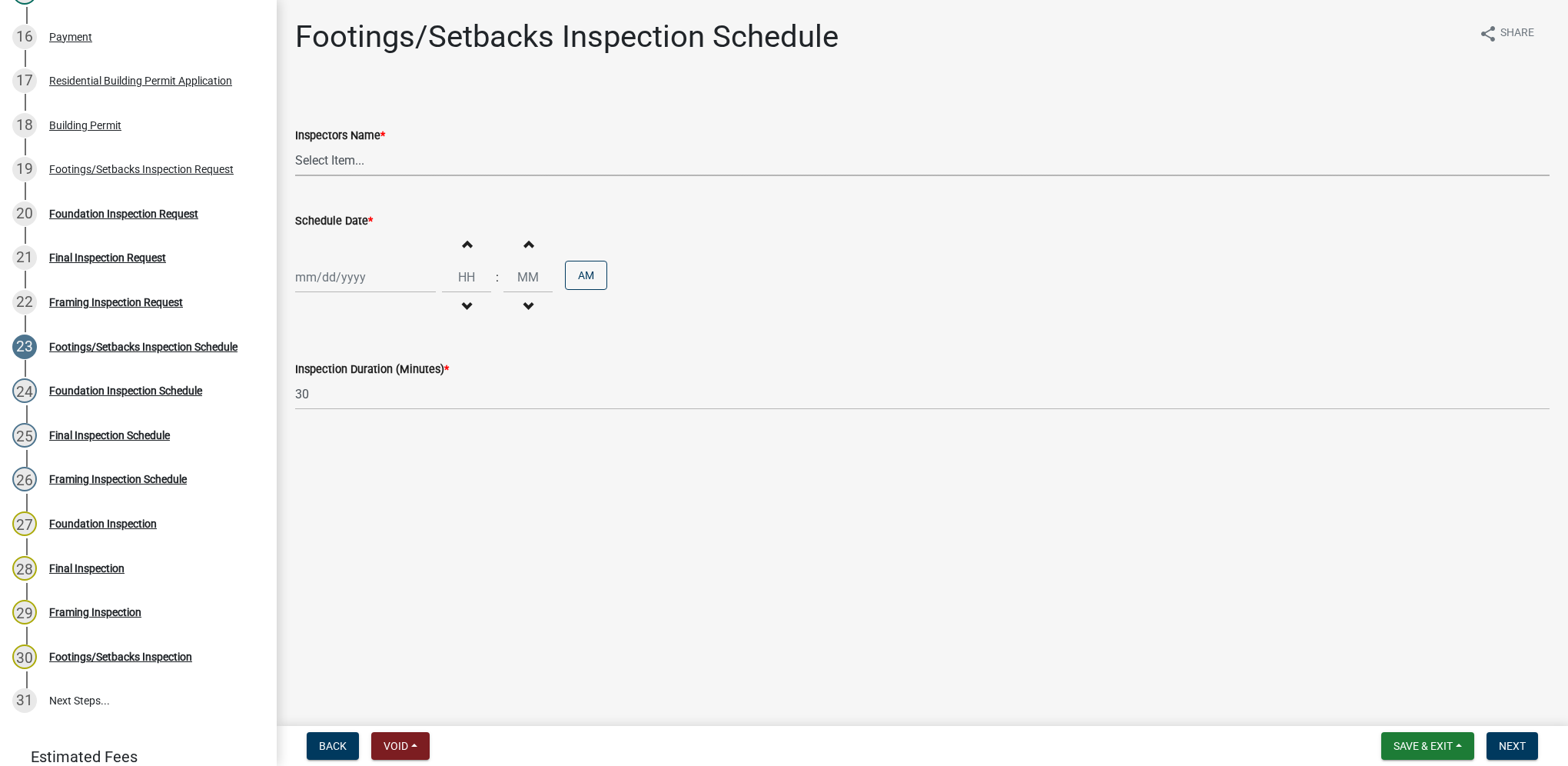
click at [326, 156] on select "Select Item... [DEMOGRAPHIC_DATA] (Indianola Other Inspector) T. Little ([PERSO…" at bounding box center [922, 160] width 1254 height 31
select select "27b8dde7-9ed4-44e4-ae8e-5969b60be3e6"
click at [295, 145] on select "Select Item... [DEMOGRAPHIC_DATA] (Indianola Other Inspector) T. Little ([PERSO…" at bounding box center [922, 160] width 1254 height 31
click at [355, 281] on div at bounding box center [365, 277] width 140 height 31
select select "9"
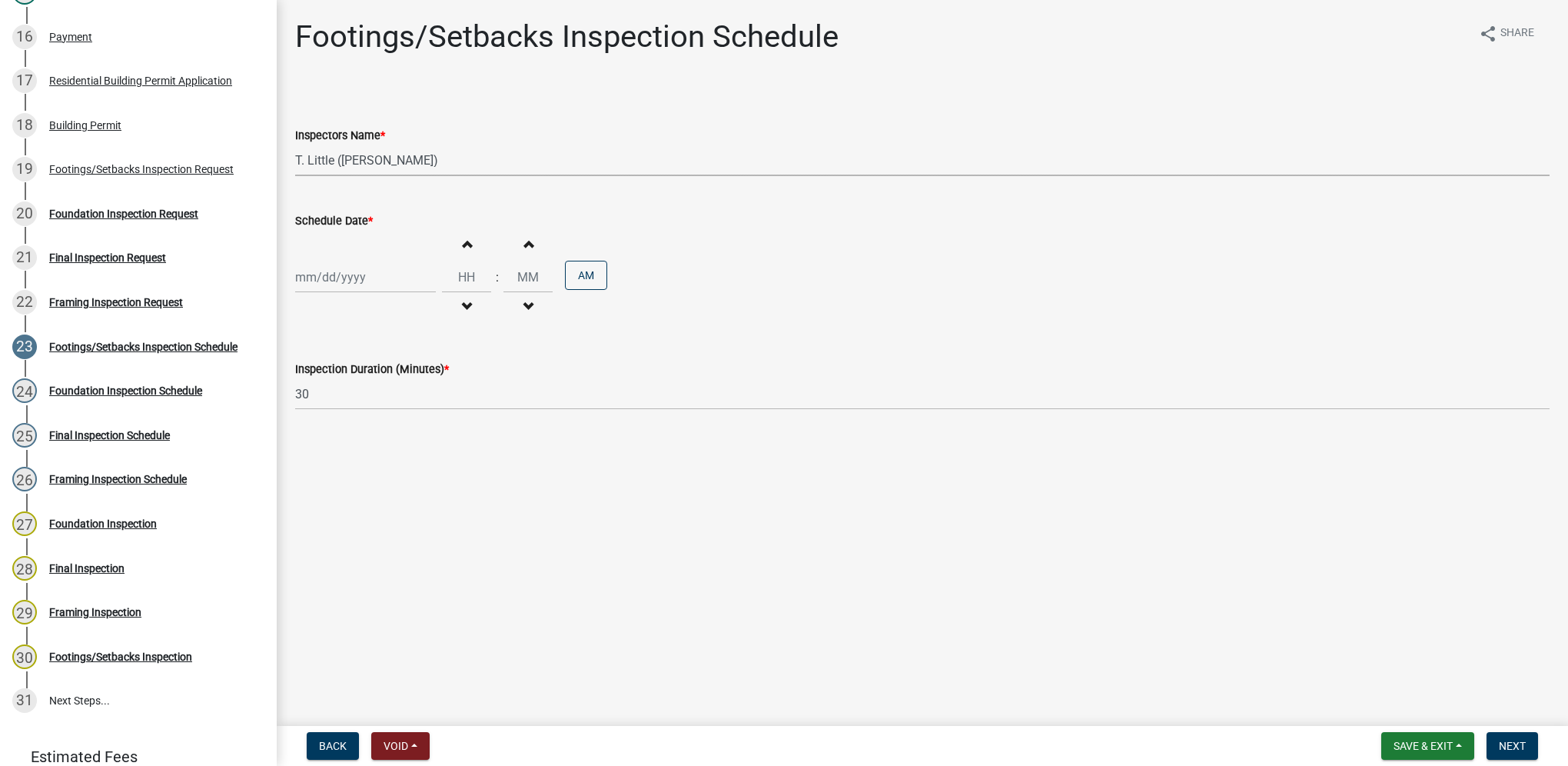
select select "2025"
click at [319, 409] on div "15" at bounding box center [309, 407] width 24 height 24
type input "[DATE]"
click at [442, 278] on input "Hours" at bounding box center [466, 277] width 49 height 31
type input "09"
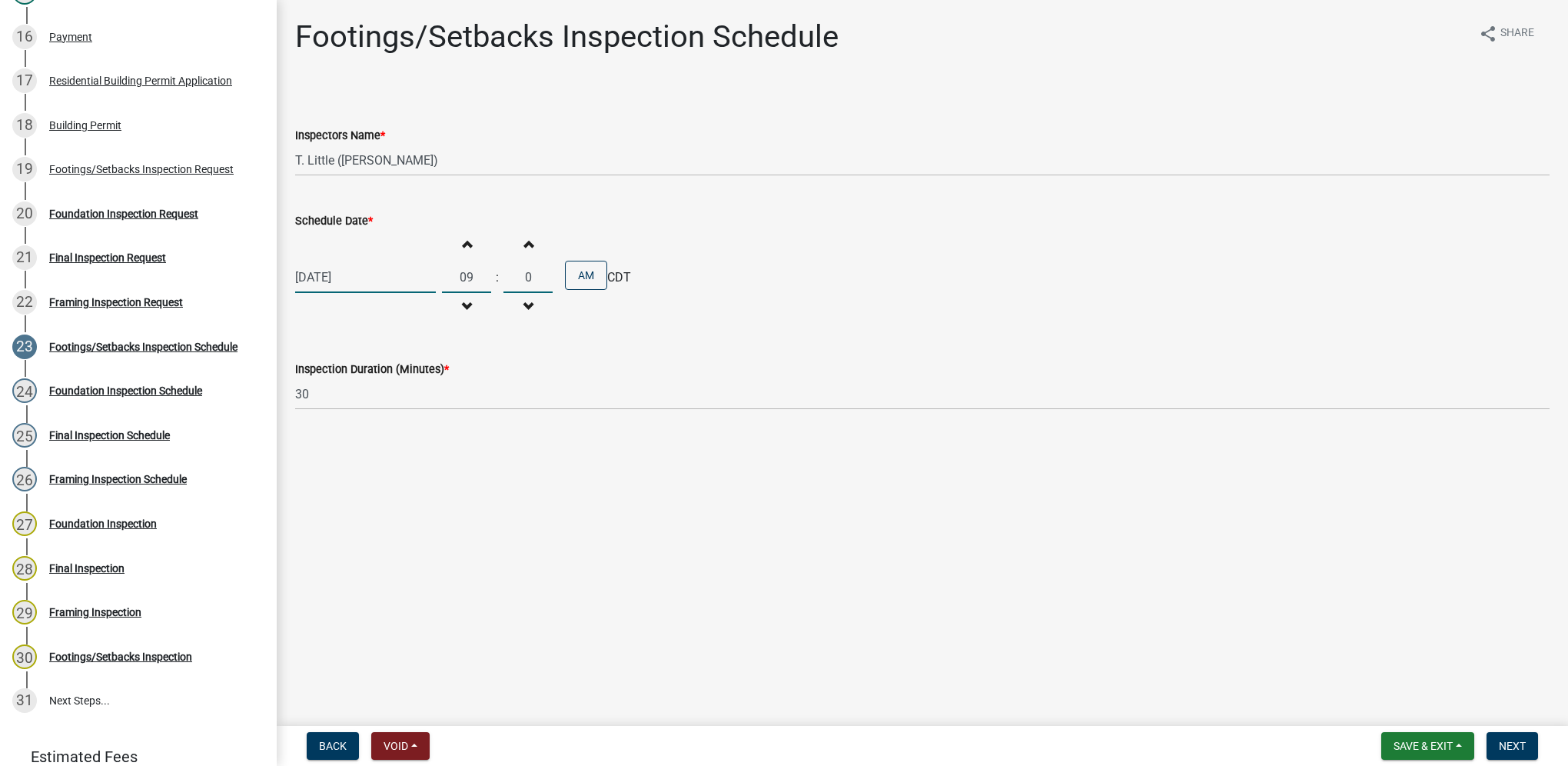
type input "00"
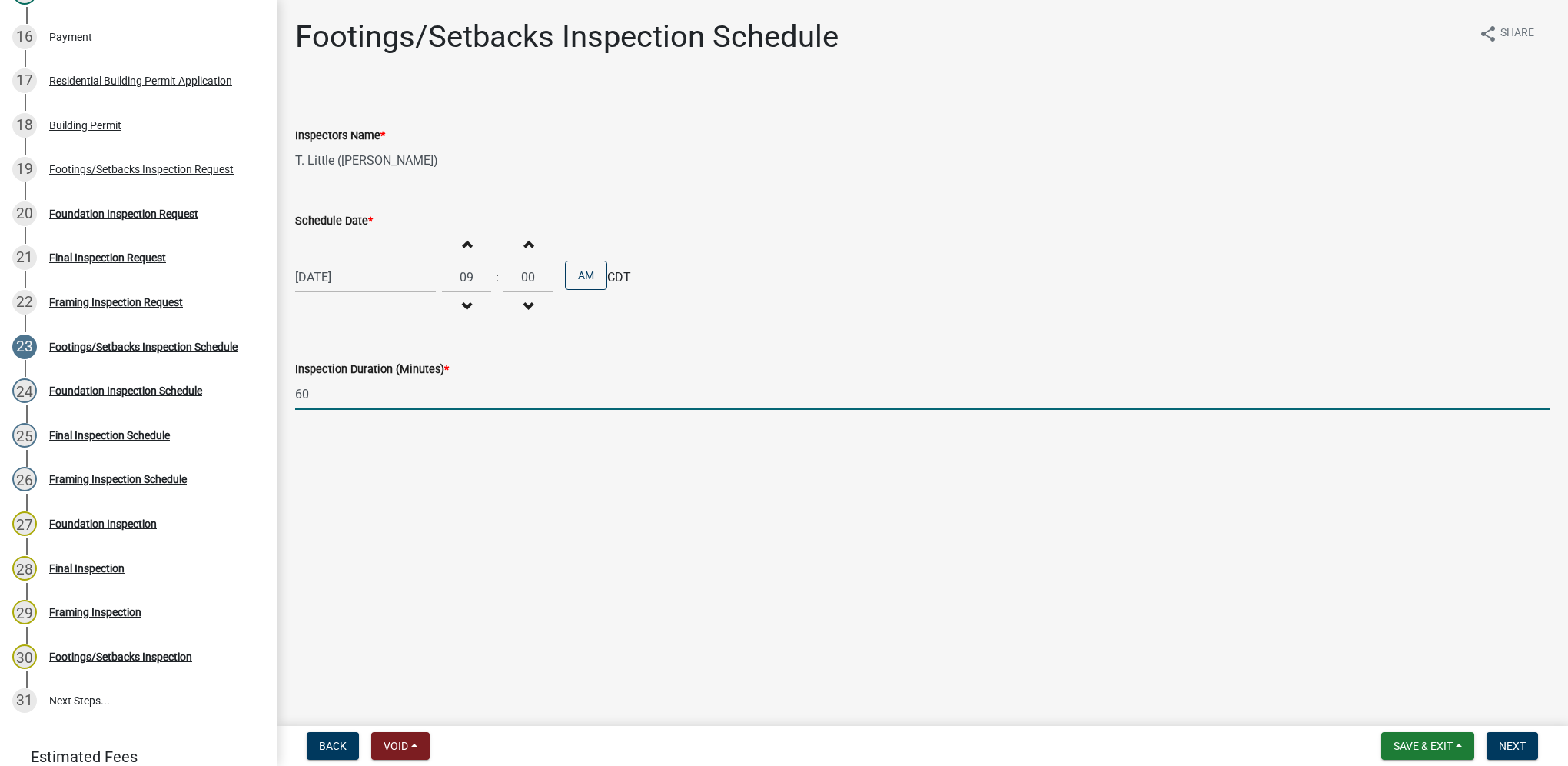
type input "60"
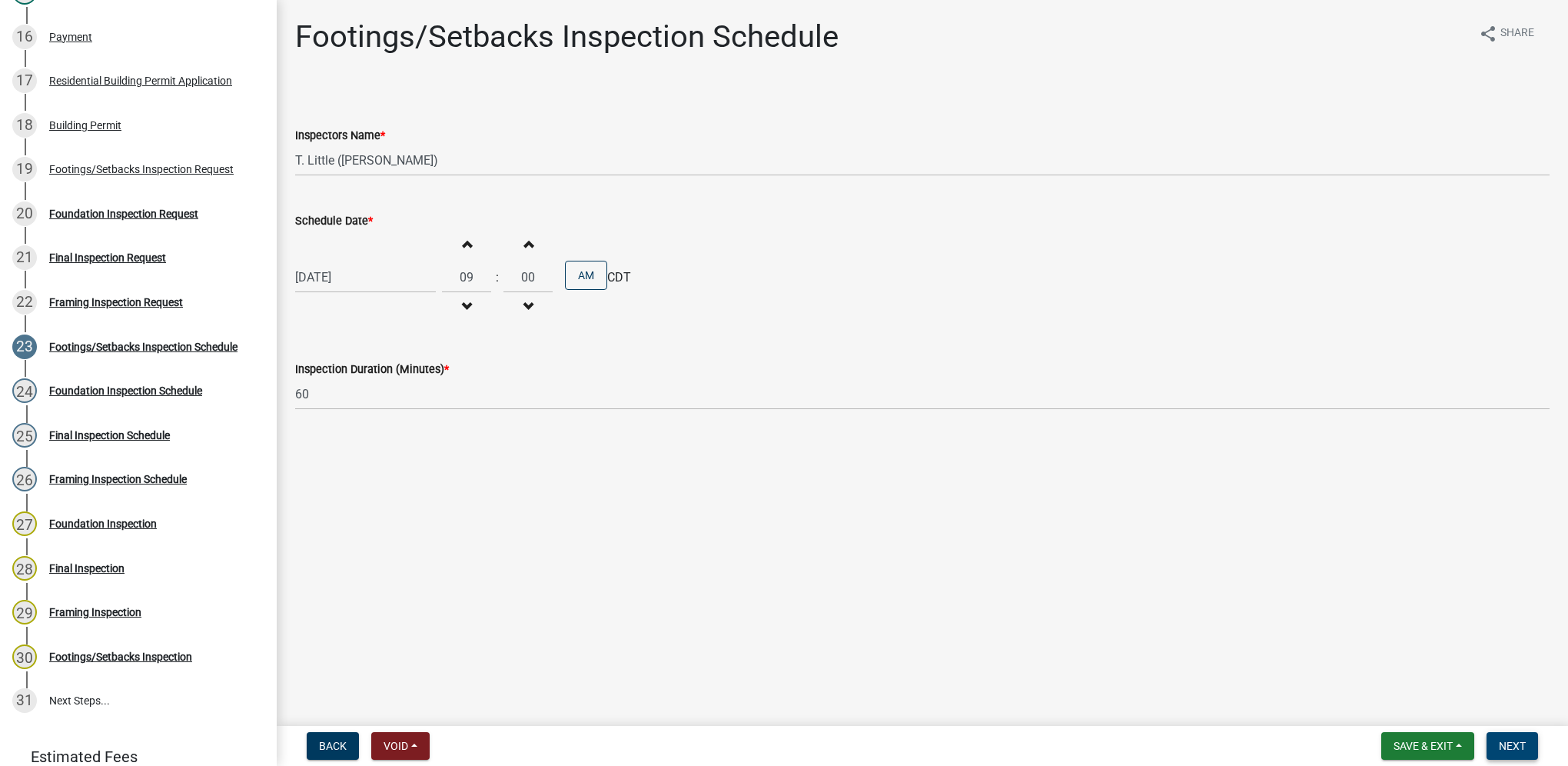
click at [1523, 741] on span "Next" at bounding box center [1512, 745] width 27 height 13
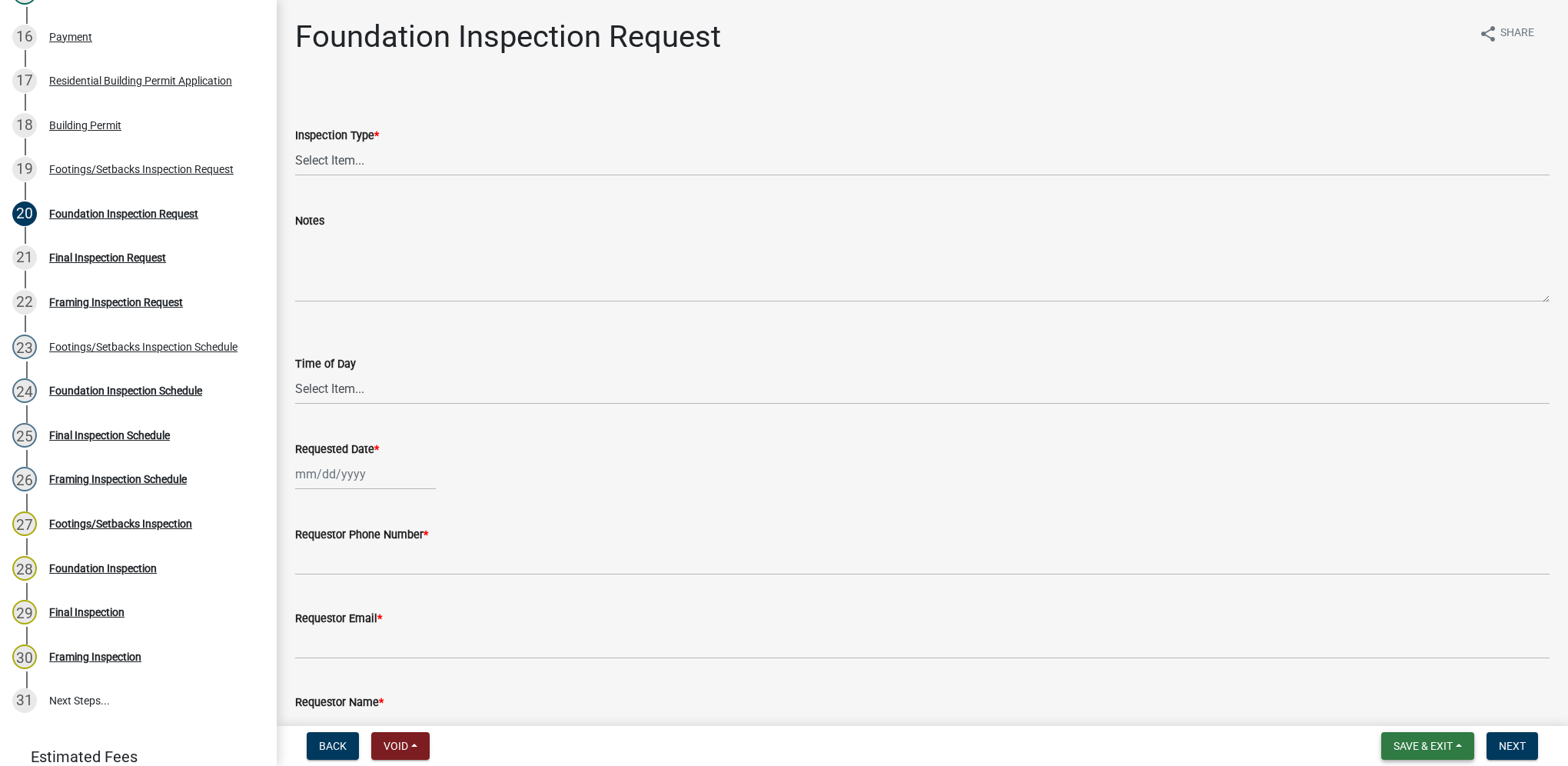
click at [1436, 750] on span "Save & Exit" at bounding box center [1423, 745] width 59 height 13
click at [1437, 713] on button "Save & Exit" at bounding box center [1411, 705] width 123 height 37
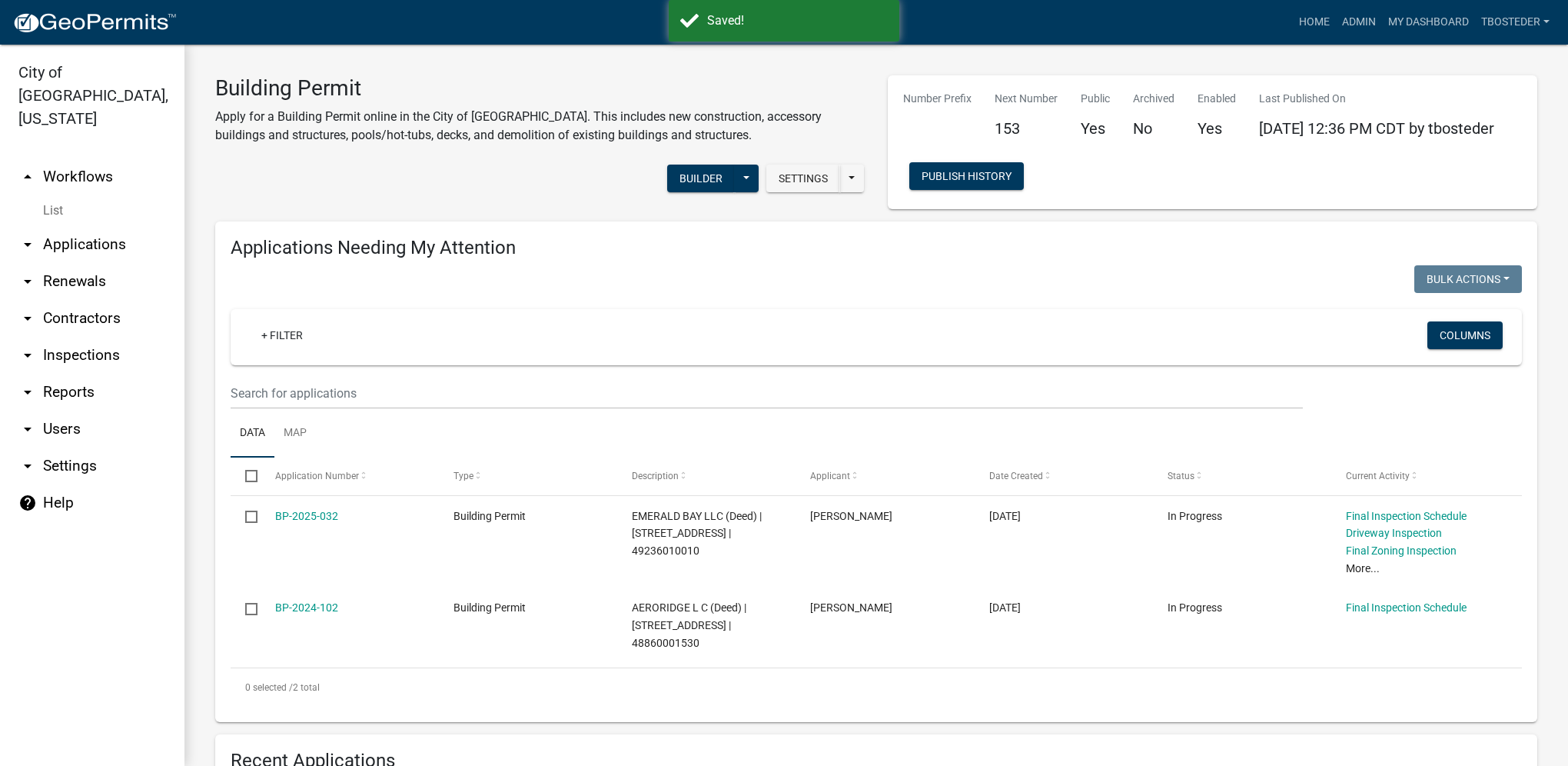
select select "1: 25"
click at [1384, 22] on link "My Dashboard" at bounding box center [1428, 22] width 93 height 30
